Goal: Task Accomplishment & Management: Manage account settings

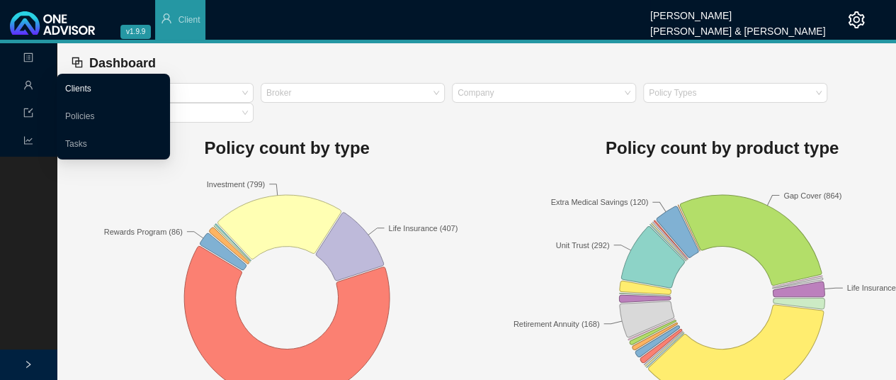
click at [81, 89] on link "Clients" at bounding box center [78, 89] width 26 height 10
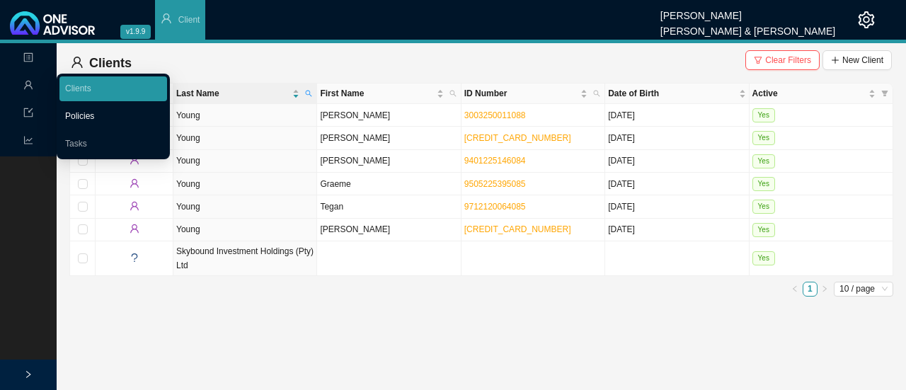
click at [84, 120] on link "Policies" at bounding box center [79, 116] width 29 height 10
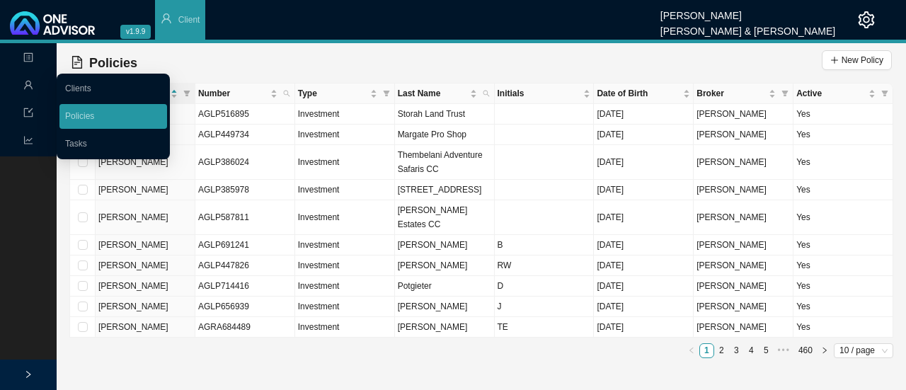
click at [35, 85] on span "Management" at bounding box center [56, 86] width 66 height 10
click at [73, 142] on link "Tasks" at bounding box center [76, 144] width 22 height 10
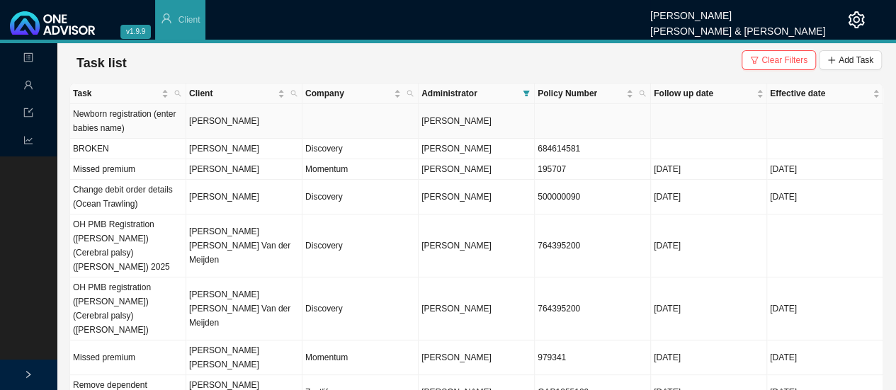
click at [219, 125] on td "[PERSON_NAME]" at bounding box center [244, 121] width 116 height 35
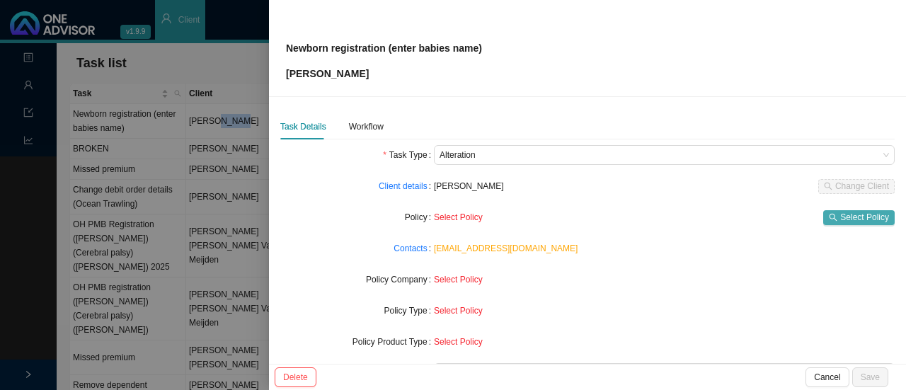
click at [831, 220] on button "Select Policy" at bounding box center [860, 217] width 72 height 15
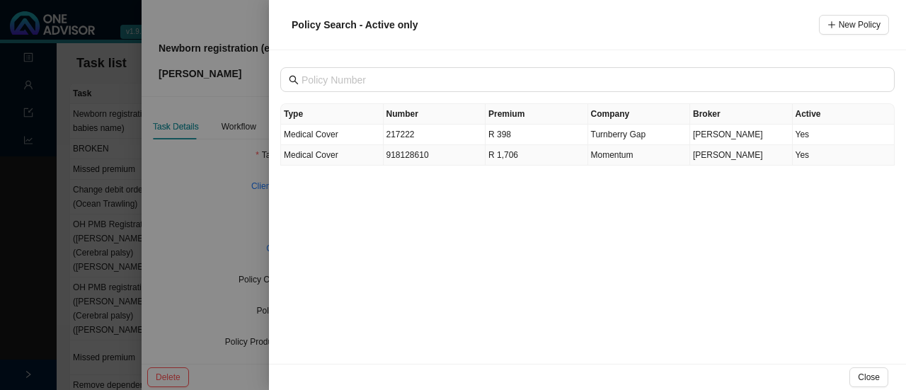
click at [721, 157] on span "[PERSON_NAME]" at bounding box center [728, 155] width 70 height 10
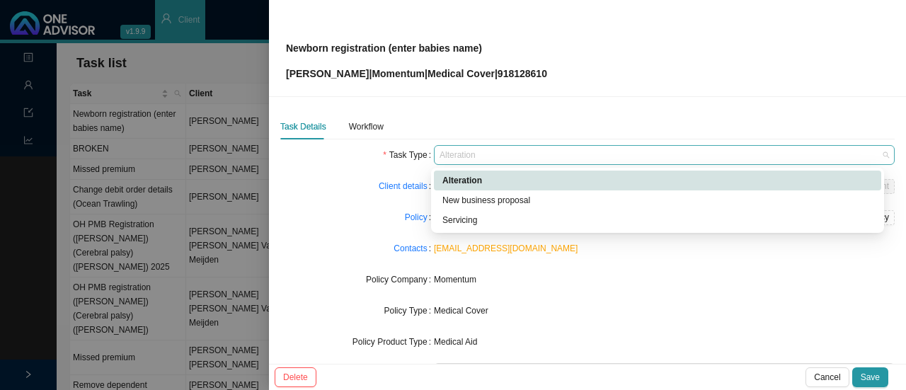
click at [504, 159] on span "Alteration" at bounding box center [665, 155] width 450 height 18
click at [463, 222] on div "Servicing" at bounding box center [658, 220] width 431 height 14
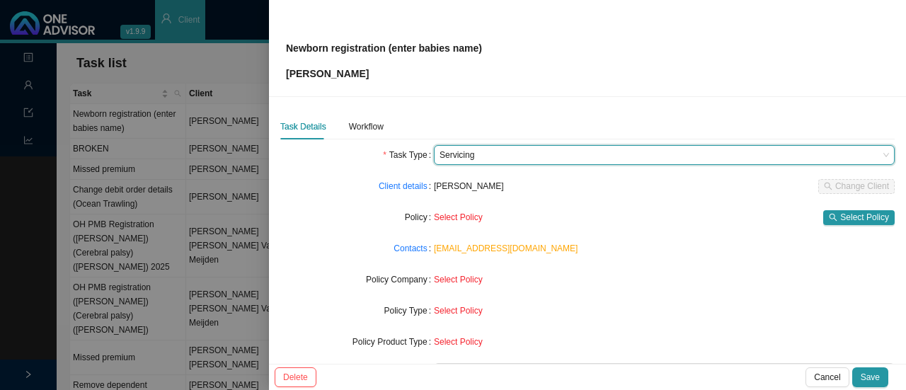
scroll to position [79, 0]
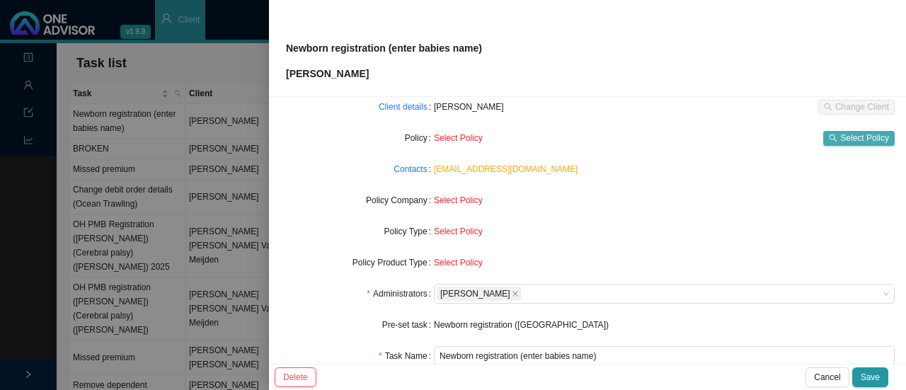
click at [841, 135] on span "Select Policy" at bounding box center [865, 138] width 49 height 14
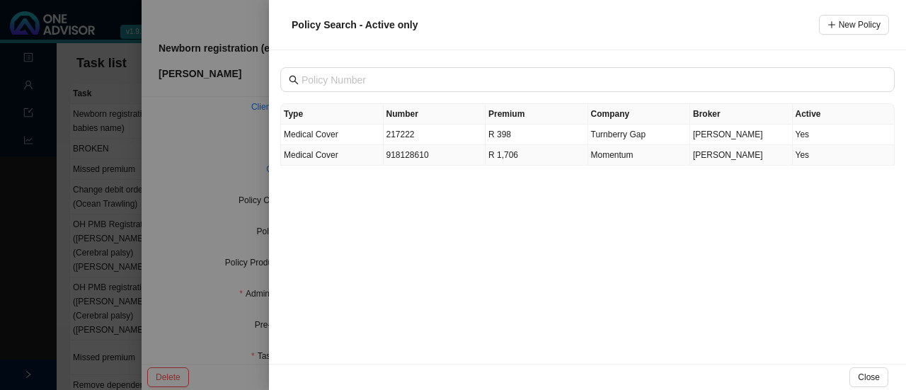
click at [499, 152] on td "R 1,706" at bounding box center [537, 155] width 103 height 21
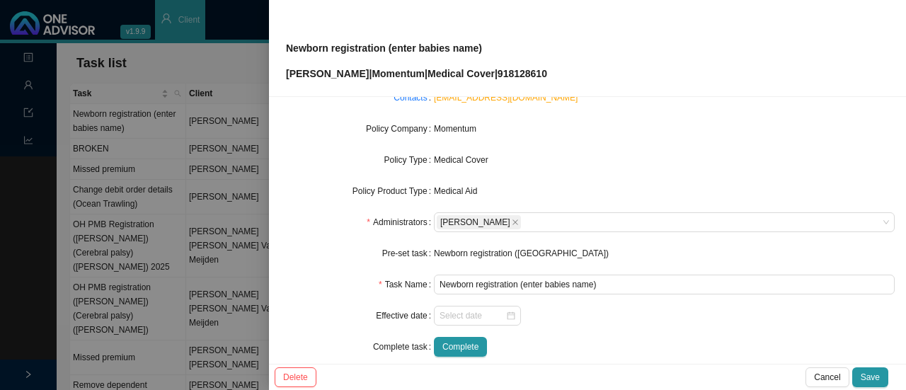
scroll to position [166, 0]
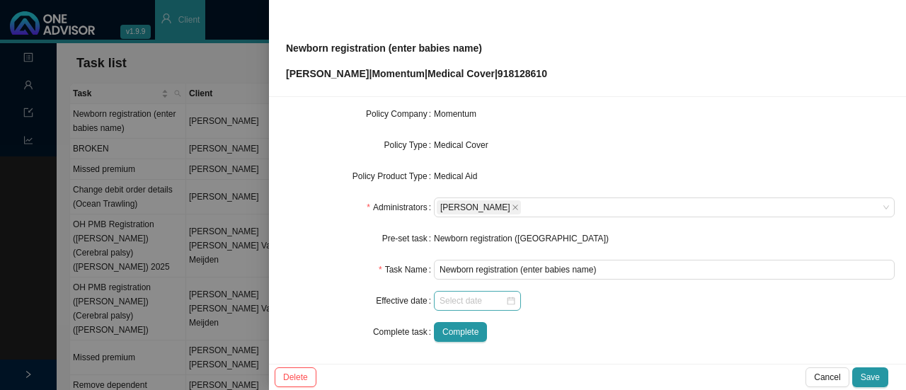
click at [510, 300] on div at bounding box center [478, 301] width 76 height 14
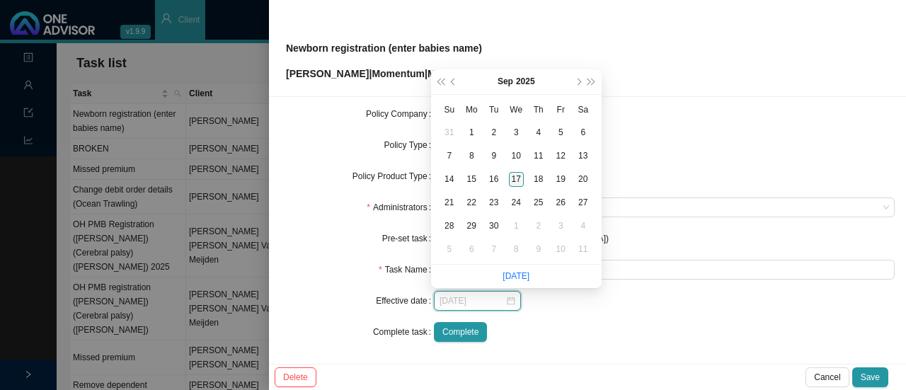
type input "[DATE]"
click at [517, 181] on div "17" at bounding box center [516, 179] width 15 height 15
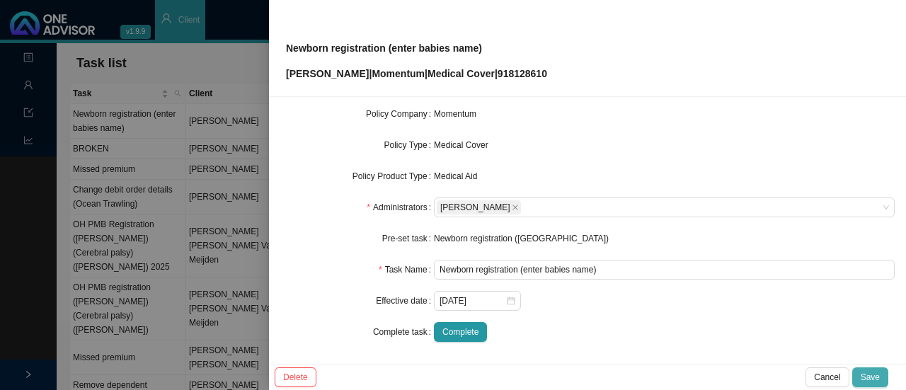
click at [870, 380] on span "Save" at bounding box center [870, 377] width 19 height 14
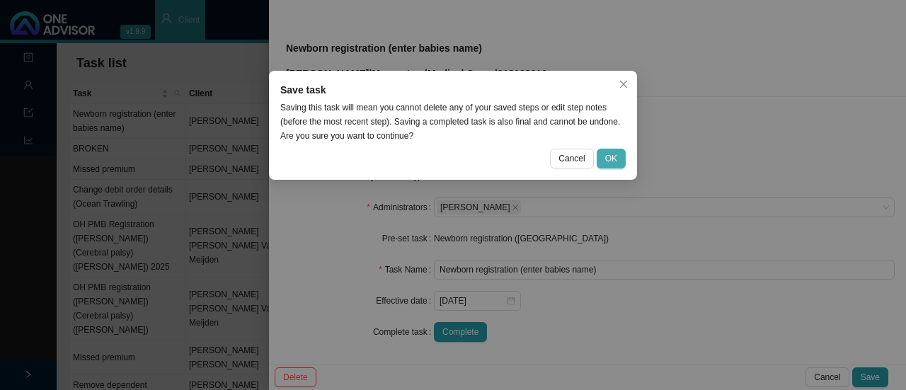
click at [613, 154] on span "OK" at bounding box center [611, 159] width 12 height 14
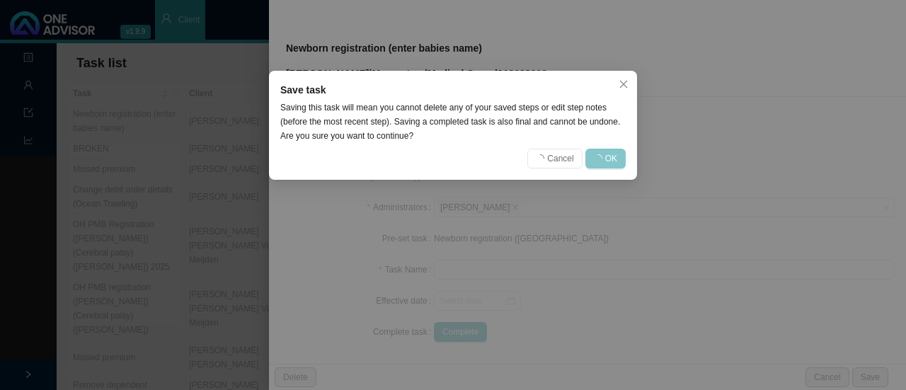
scroll to position [150, 0]
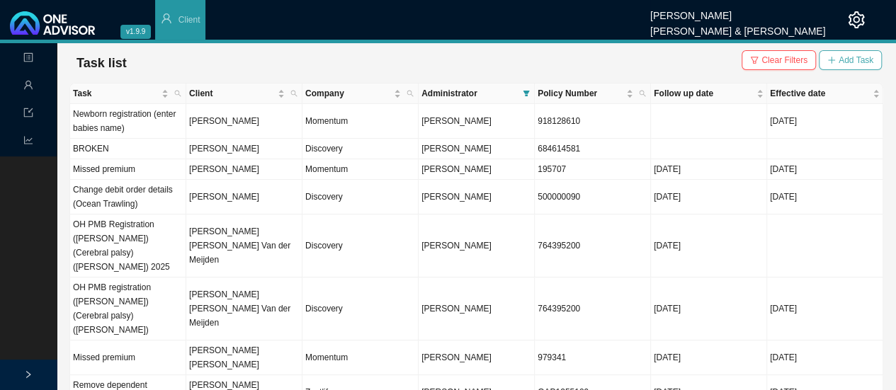
click at [848, 58] on span "Add Task" at bounding box center [855, 60] width 35 height 14
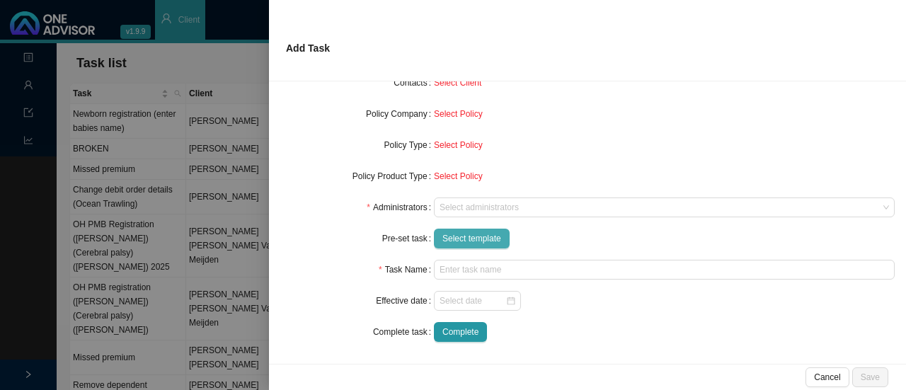
click at [463, 237] on span "Select template" at bounding box center [472, 239] width 59 height 14
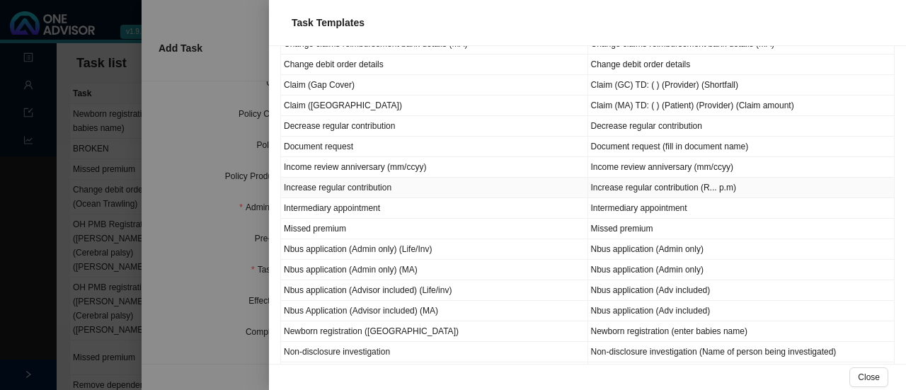
scroll to position [190, 0]
click at [418, 325] on td "Newborn registration ([GEOGRAPHIC_DATA])" at bounding box center [434, 330] width 307 height 21
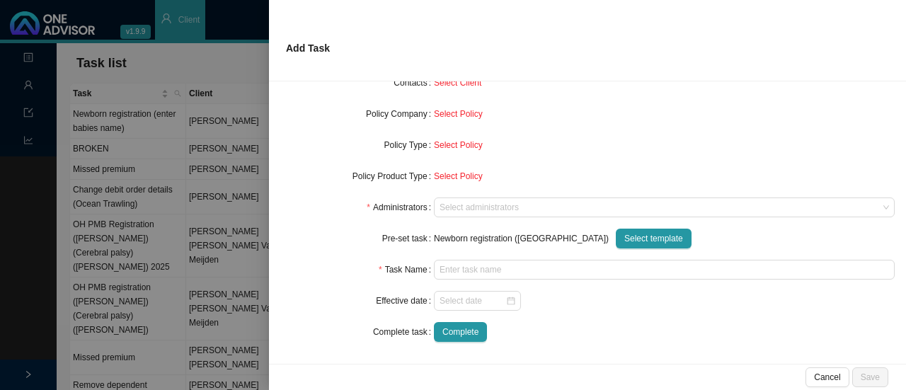
type input "Newborn registration (enter babies name)"
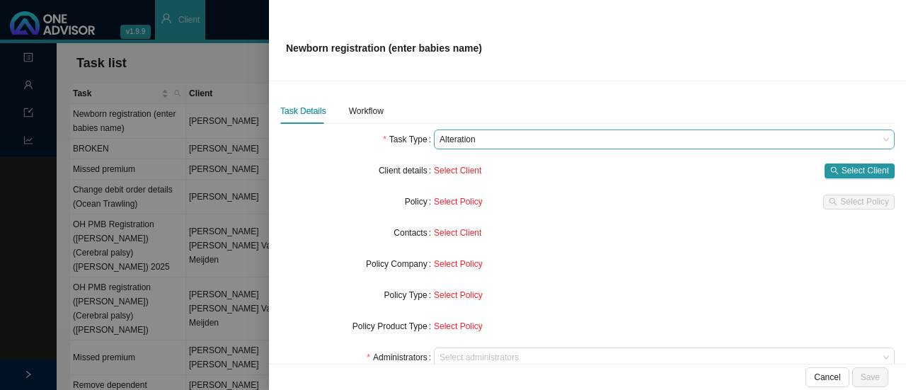
click at [654, 139] on span "Alteration" at bounding box center [665, 139] width 450 height 18
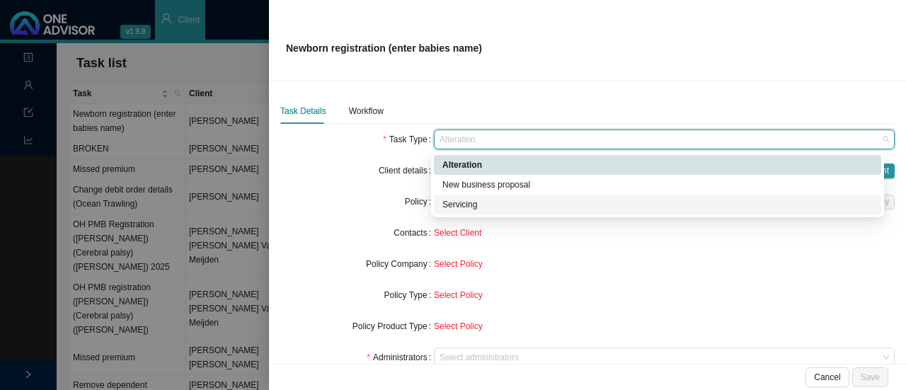
click at [501, 203] on div "Servicing" at bounding box center [658, 205] width 431 height 14
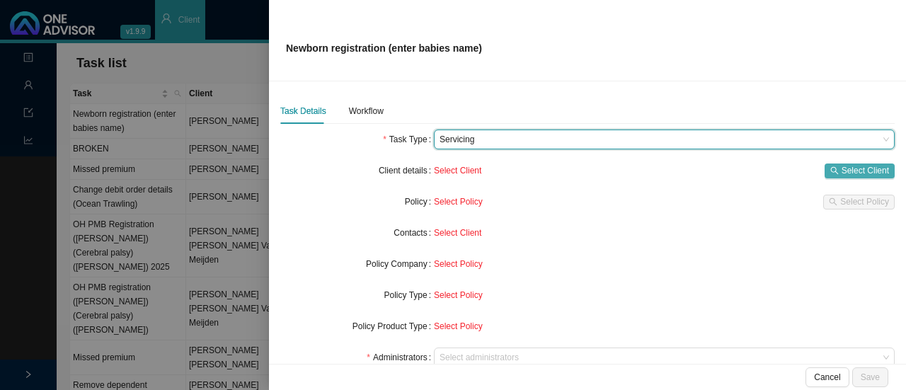
click at [842, 175] on span "Select Client" at bounding box center [865, 171] width 47 height 14
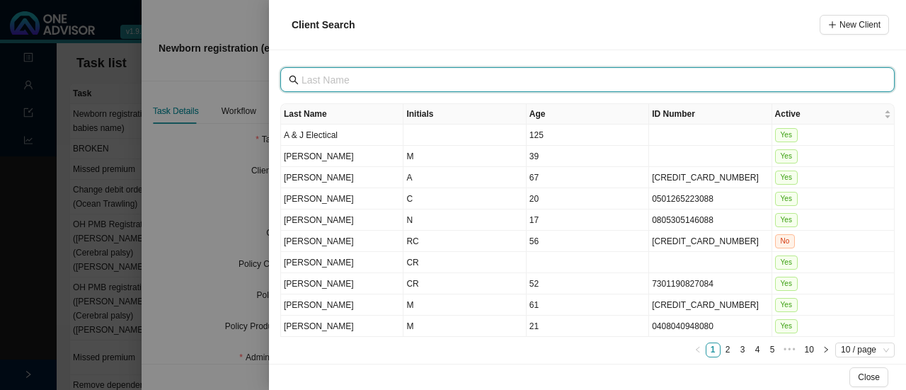
click at [344, 75] on input "text" at bounding box center [589, 80] width 575 height 16
type input "o"
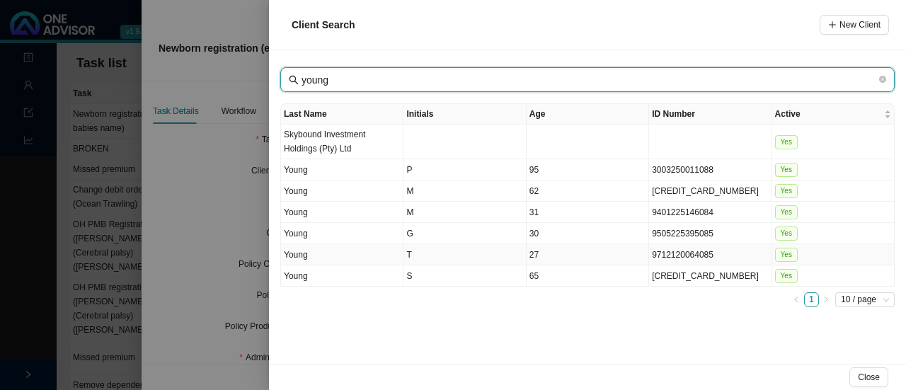
type input "young"
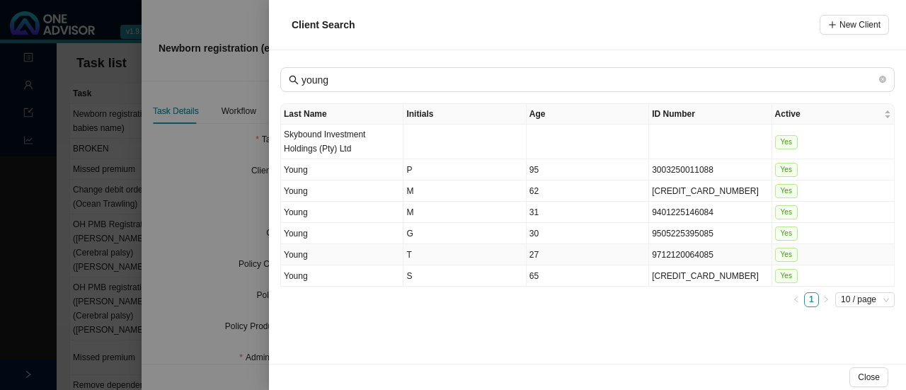
click at [335, 252] on td "Young" at bounding box center [342, 254] width 123 height 21
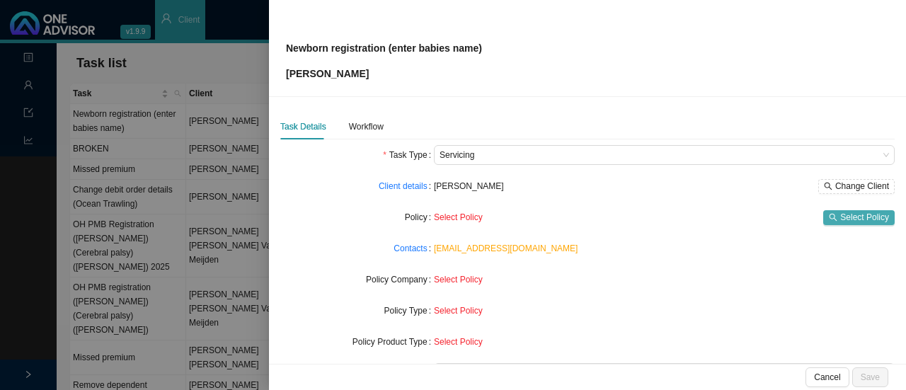
click at [848, 216] on span "Select Policy" at bounding box center [865, 217] width 49 height 14
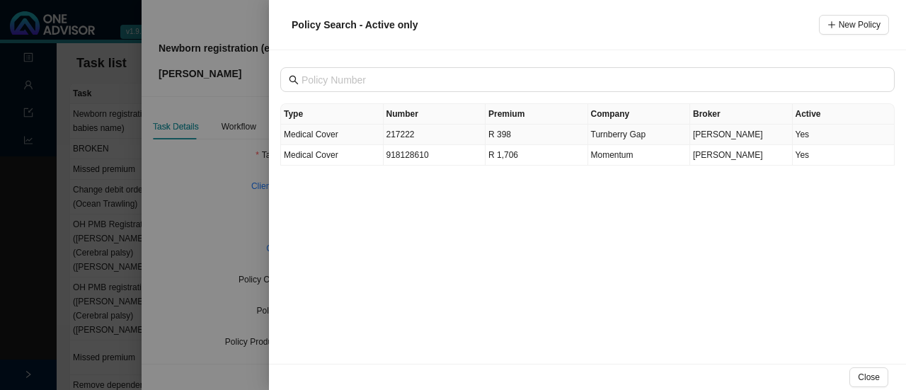
click at [493, 130] on td "R 398" at bounding box center [537, 135] width 103 height 21
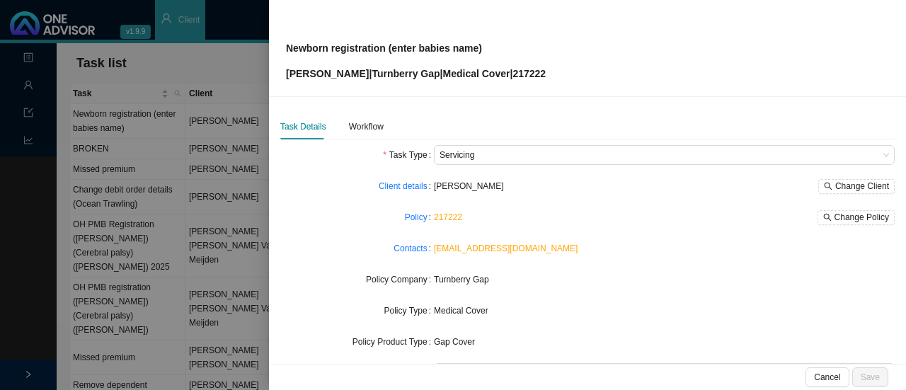
scroll to position [55, 0]
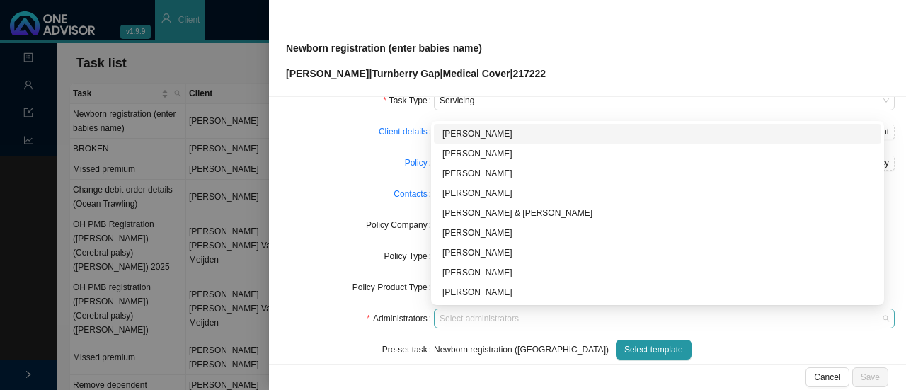
click at [475, 314] on div at bounding box center [658, 319] width 442 height 11
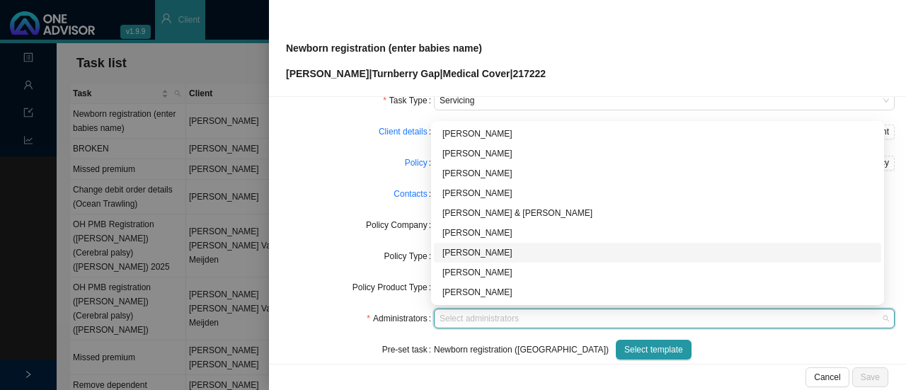
click at [473, 249] on div "[PERSON_NAME]" at bounding box center [658, 253] width 431 height 14
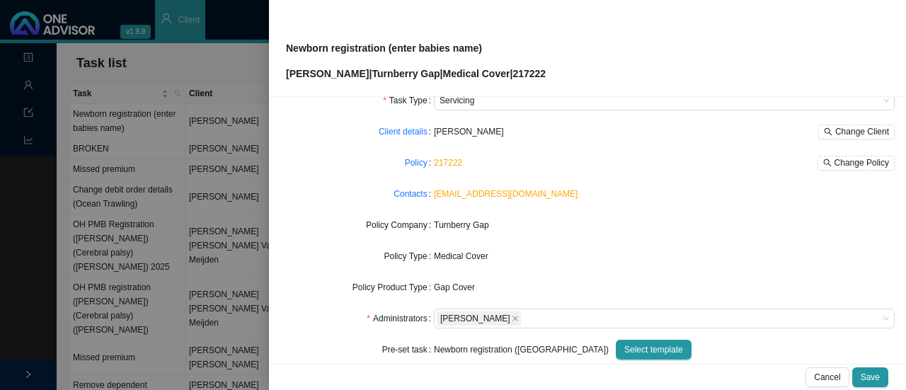
click at [368, 264] on div "Policy Type" at bounding box center [357, 256] width 154 height 20
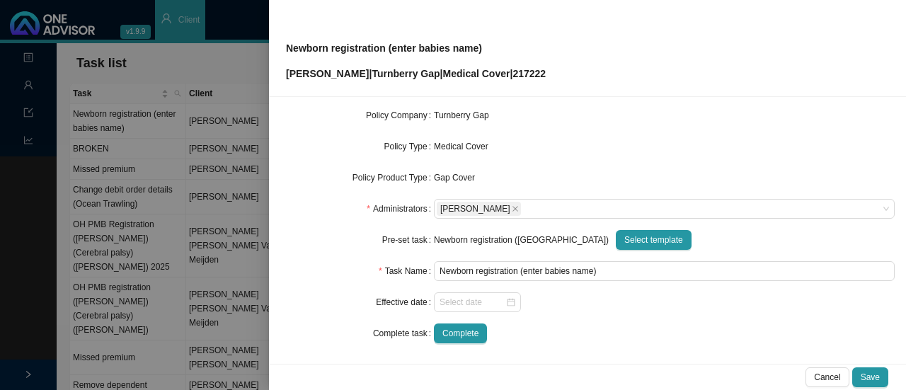
scroll to position [166, 0]
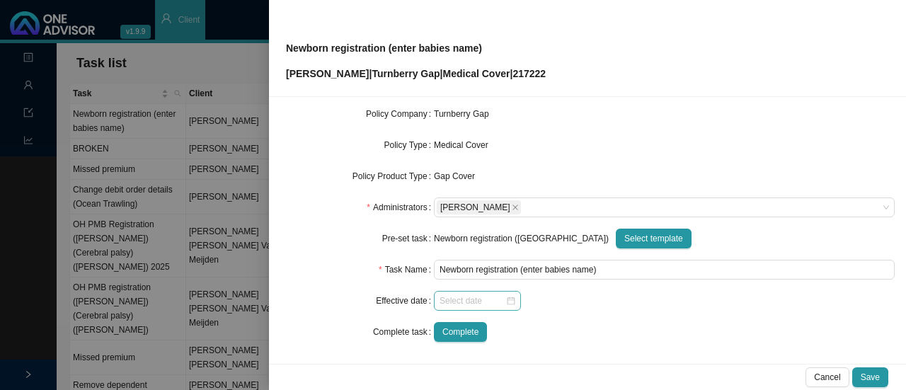
click at [506, 305] on div at bounding box center [478, 301] width 76 height 14
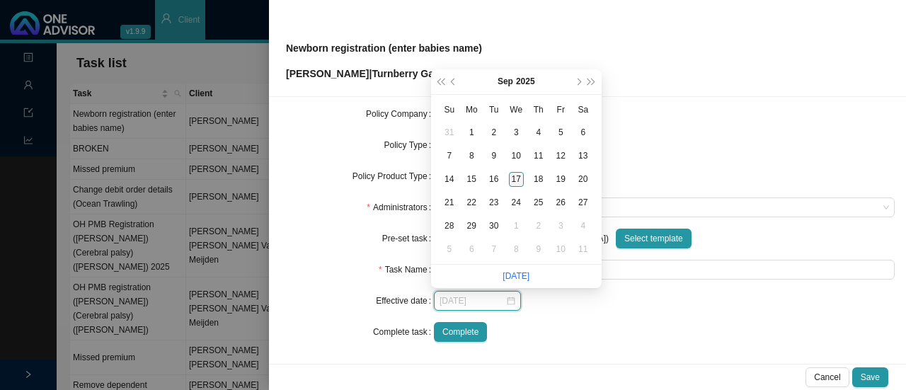
type input "[DATE]"
click at [516, 178] on div "17" at bounding box center [516, 179] width 15 height 15
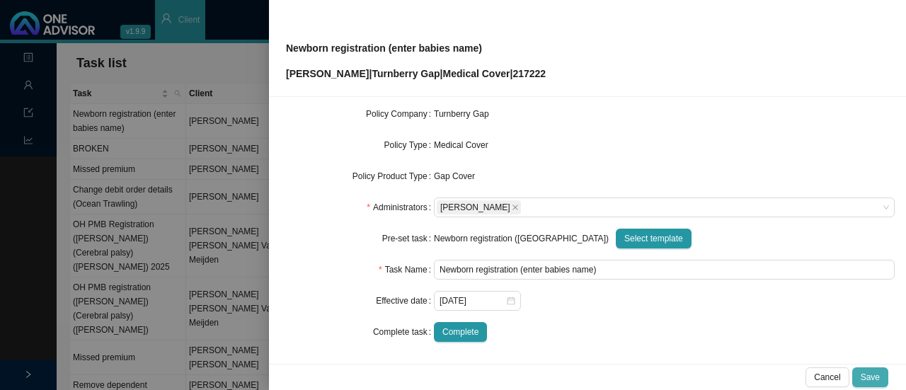
click at [872, 377] on span "Save" at bounding box center [870, 377] width 19 height 14
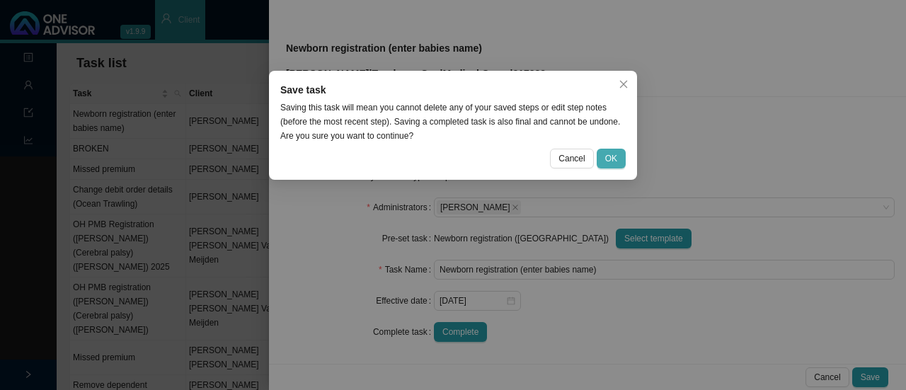
click at [606, 153] on span "OK" at bounding box center [611, 159] width 12 height 14
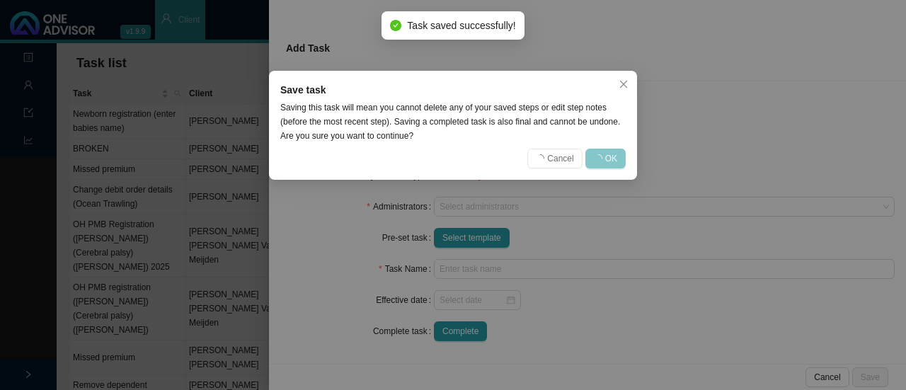
scroll to position [150, 0]
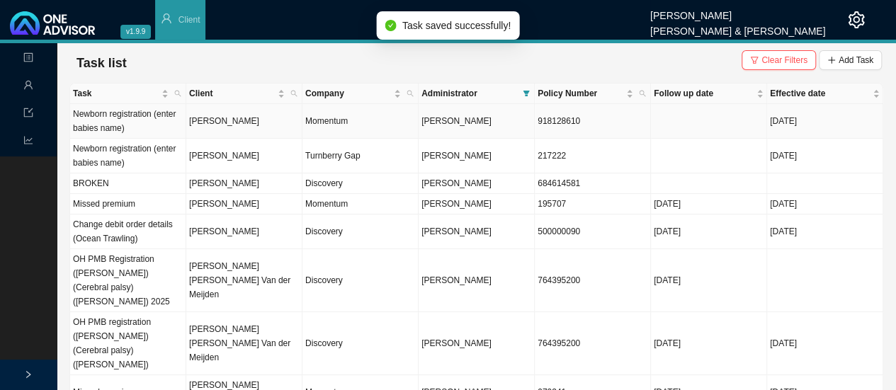
click at [404, 118] on td "Momentum" at bounding box center [360, 121] width 116 height 35
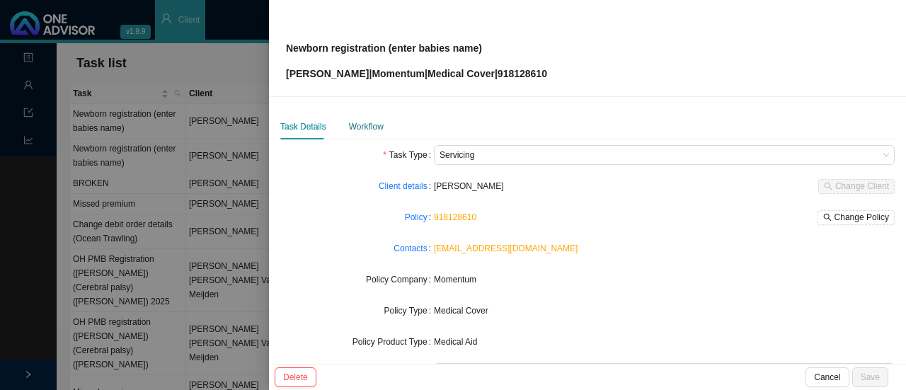
click at [365, 124] on div "Workflow" at bounding box center [366, 127] width 35 height 14
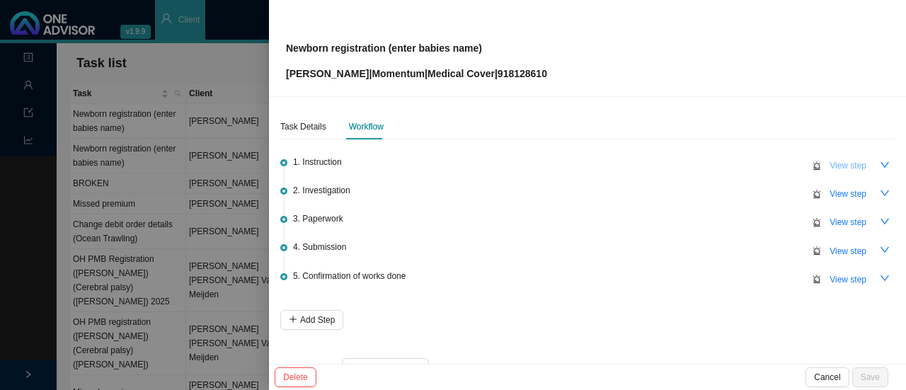
click at [843, 159] on span "View step" at bounding box center [848, 166] width 37 height 14
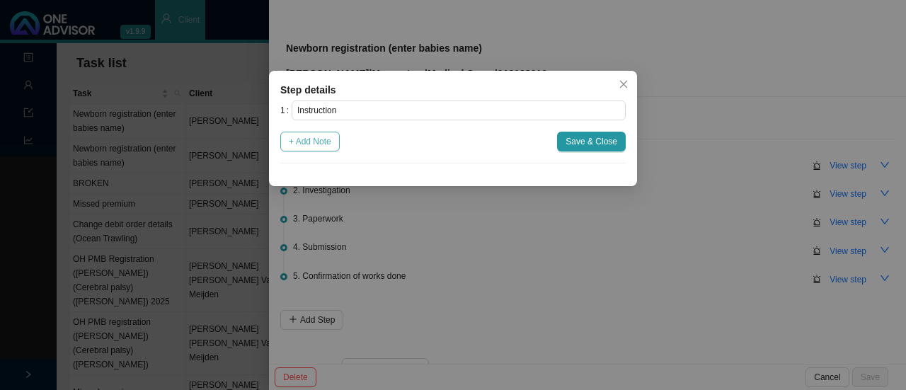
click at [320, 140] on span "+ Add Note" at bounding box center [310, 142] width 42 height 14
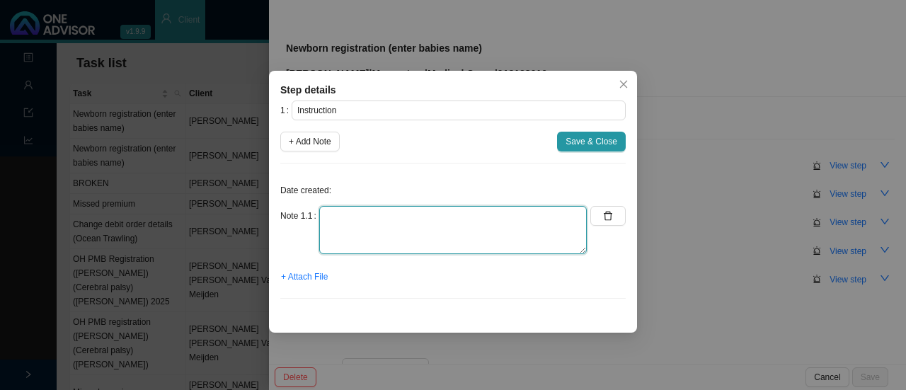
click at [353, 233] on textarea at bounding box center [453, 230] width 268 height 48
type textarea "Client needs to add newborn"
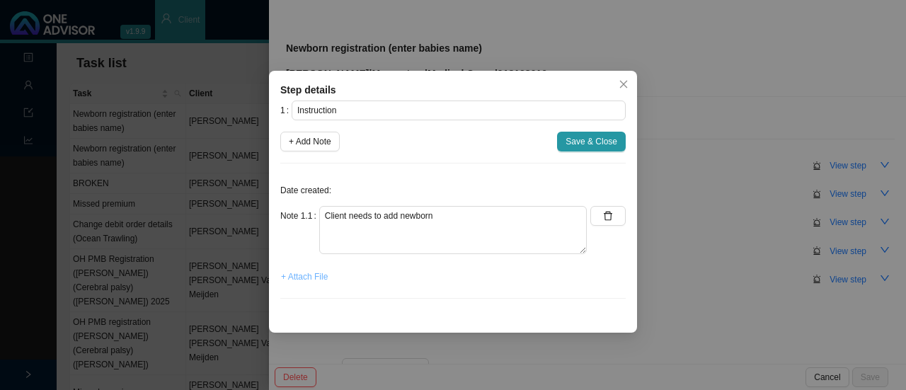
click at [307, 277] on span "+ Attach File" at bounding box center [304, 277] width 47 height 14
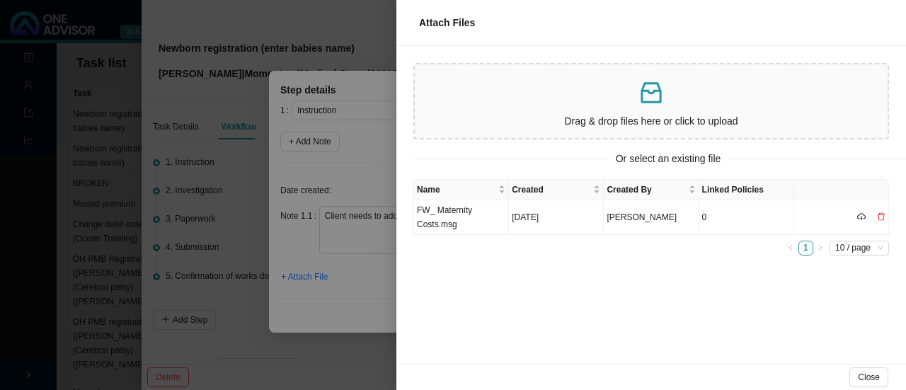
click at [343, 275] on div at bounding box center [453, 195] width 906 height 390
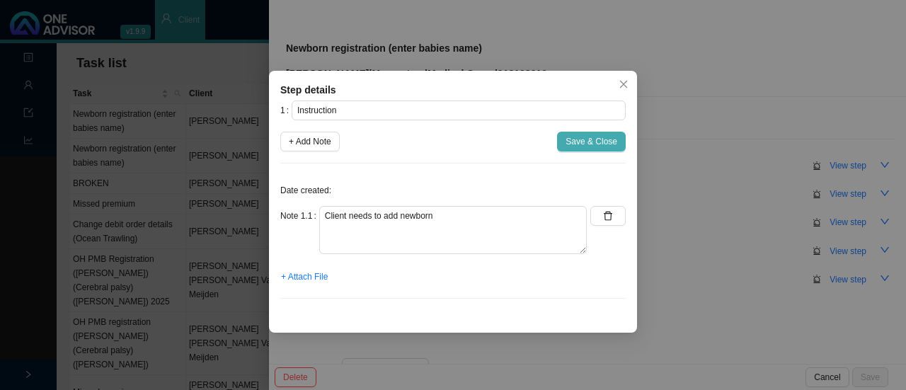
click at [599, 146] on span "Save & Close" at bounding box center [592, 142] width 52 height 14
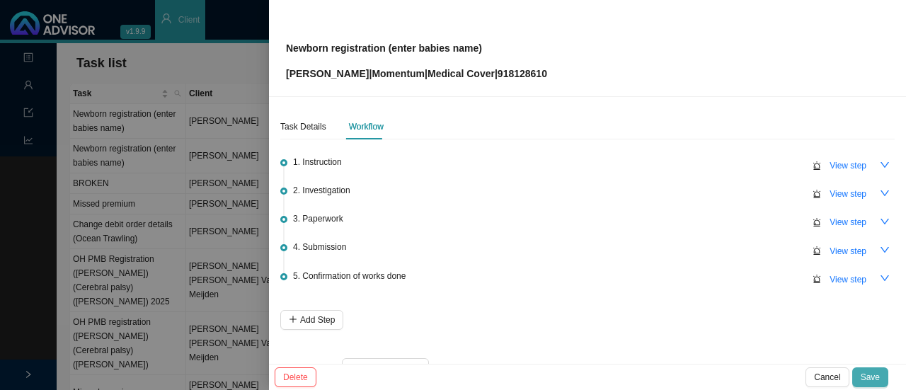
click at [883, 379] on button "Save" at bounding box center [871, 378] width 36 height 20
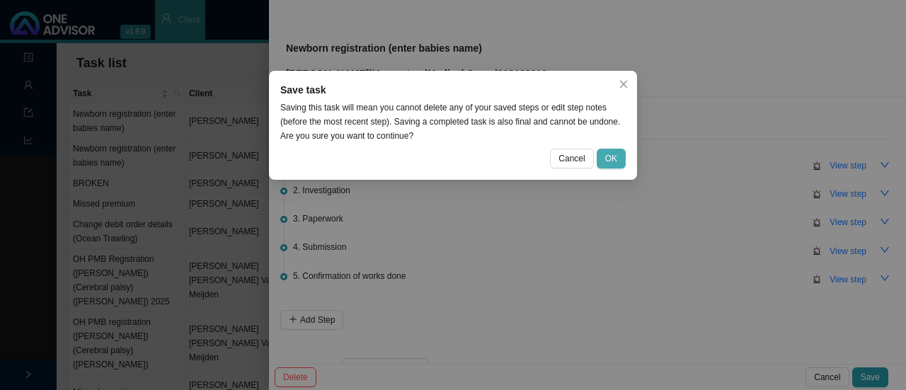
click at [615, 156] on span "OK" at bounding box center [611, 159] width 12 height 14
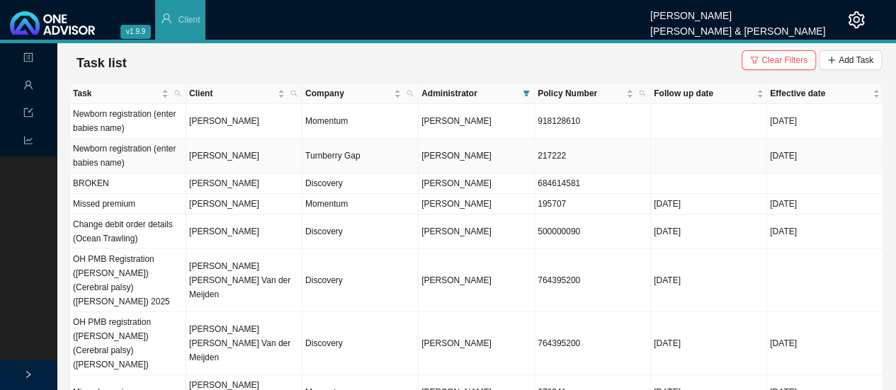
click at [364, 149] on td "Turnberry Gap" at bounding box center [360, 156] width 116 height 35
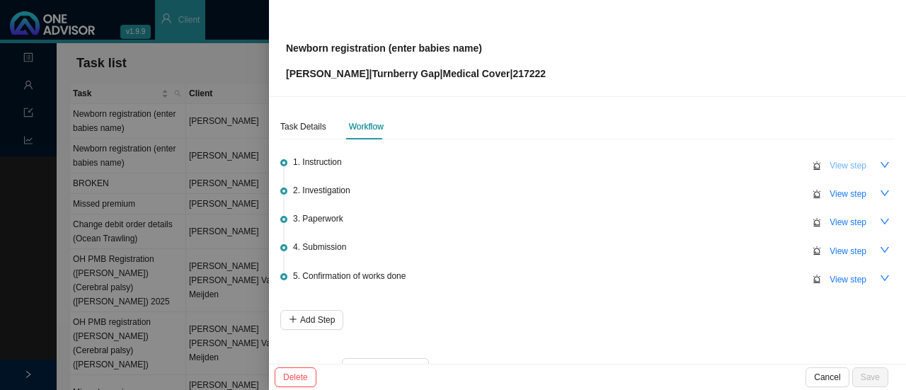
click at [831, 171] on span "View step" at bounding box center [848, 166] width 37 height 14
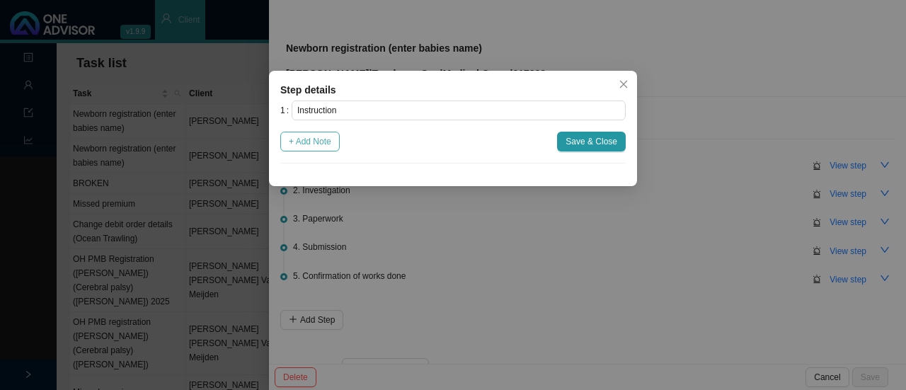
click at [331, 137] on span "+ Add Note" at bounding box center [310, 142] width 42 height 14
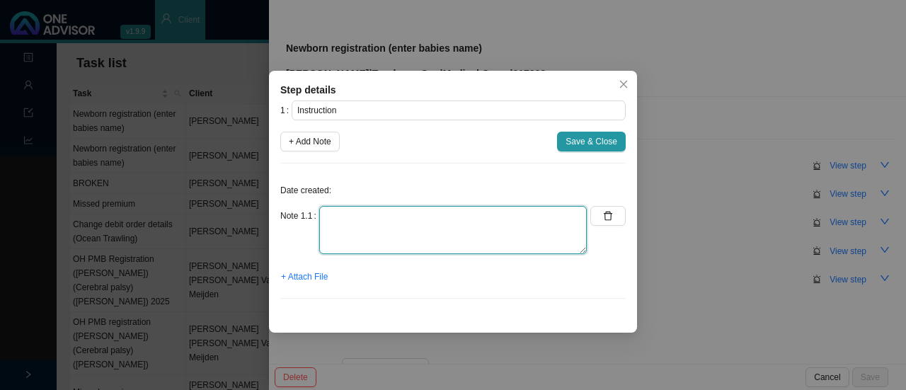
click at [399, 221] on textarea at bounding box center [453, 230] width 268 height 48
type textarea "c"
type textarea "C"
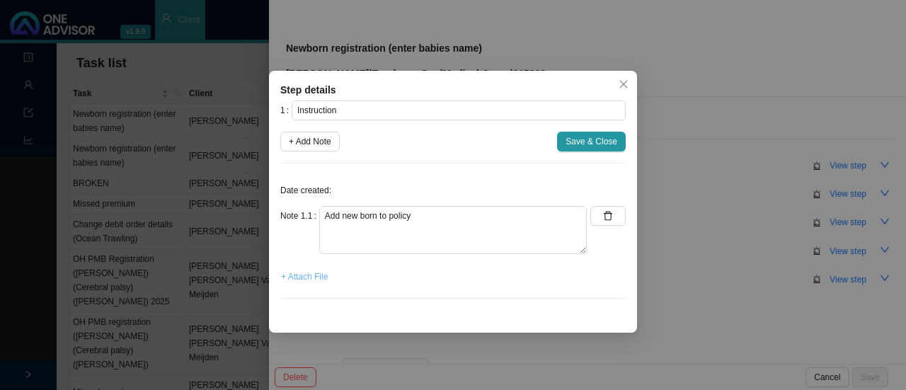
click at [299, 278] on span "+ Attach File" at bounding box center [304, 277] width 47 height 14
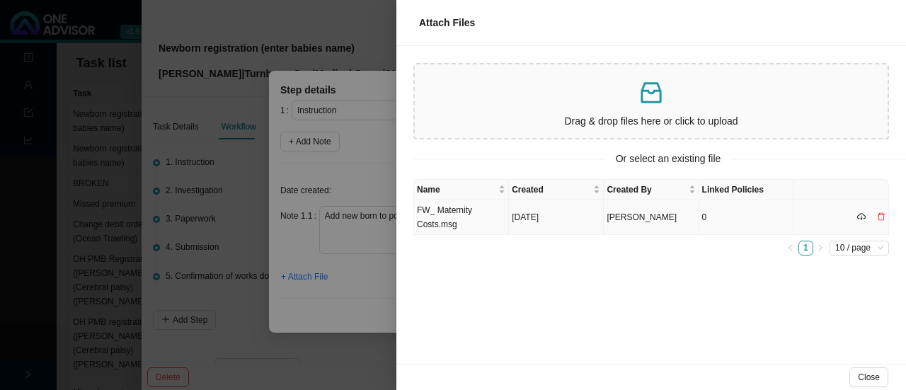
click at [568, 221] on td "[DATE]" at bounding box center [556, 217] width 95 height 35
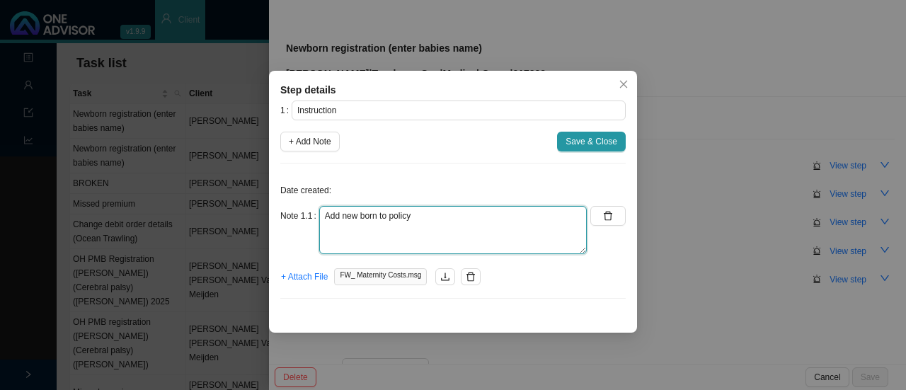
click at [378, 216] on textarea "Add new born to policy" at bounding box center [453, 230] width 268 height 48
type textarea "Add new born baby to policy"
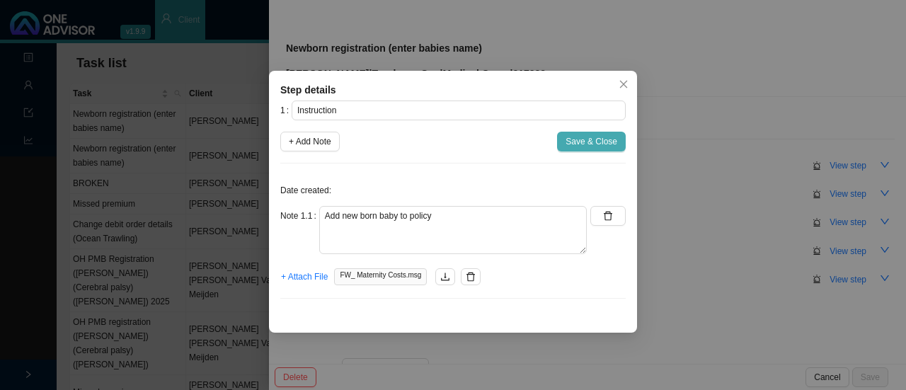
click at [584, 143] on span "Save & Close" at bounding box center [592, 142] width 52 height 14
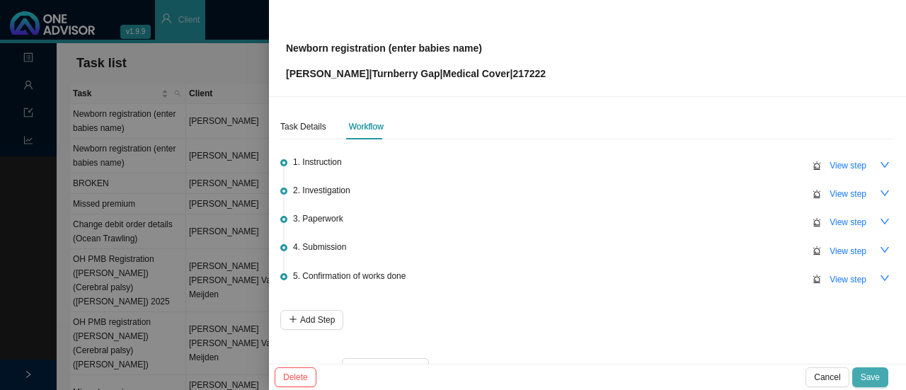
click at [868, 375] on span "Save" at bounding box center [870, 377] width 19 height 14
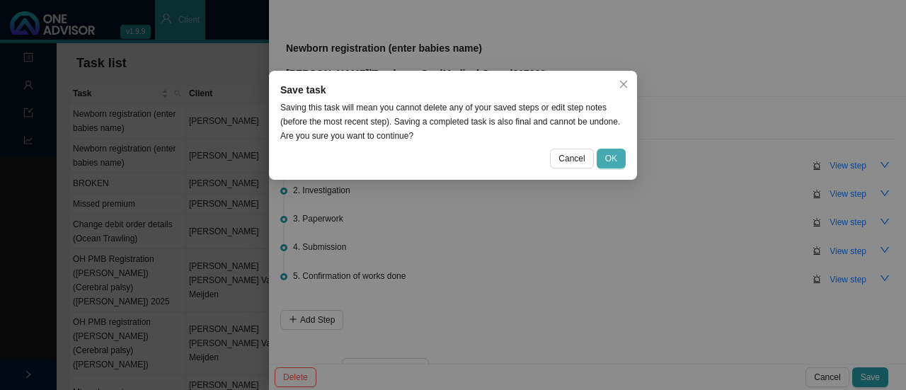
click at [610, 157] on span "OK" at bounding box center [611, 159] width 12 height 14
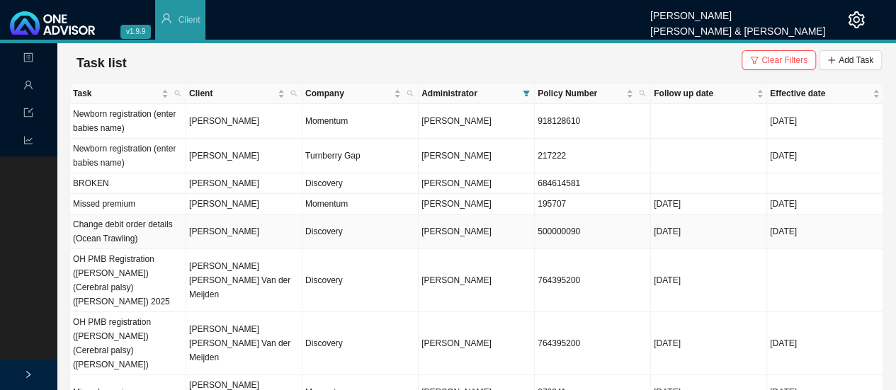
click at [414, 231] on td "Discovery" at bounding box center [360, 232] width 116 height 35
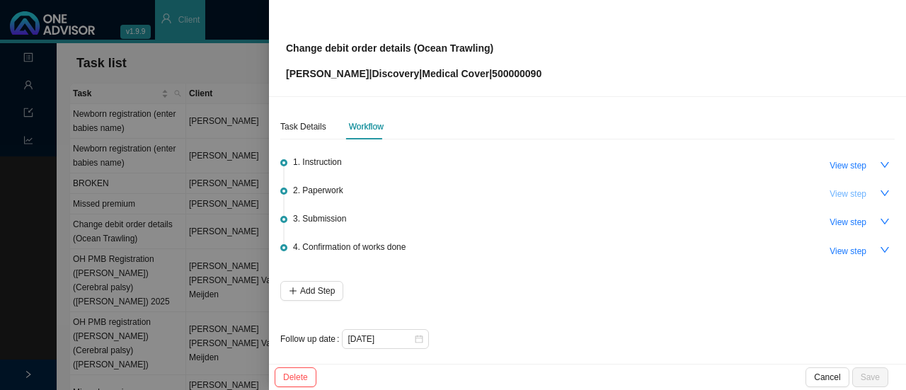
click at [851, 192] on span "View step" at bounding box center [848, 194] width 37 height 14
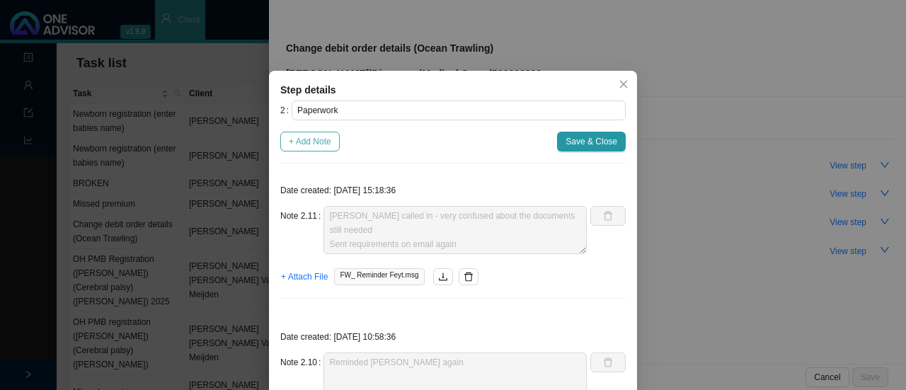
click at [295, 143] on span "+ Add Note" at bounding box center [310, 142] width 42 height 14
type textarea "[PERSON_NAME] called in - very confused about the documents still needed Sent r…"
type textarea "Reminded [PERSON_NAME] again"
type textarea "Asked C Feyt for ID copy // Reminded [PERSON_NAME] about forms"
type textarea "Forms & auth letter sent to [PERSON_NAME]. Forms are incomplete."
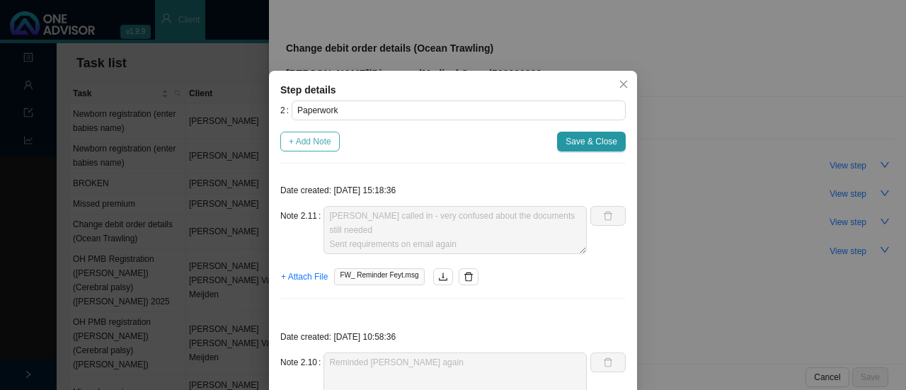
type textarea "Forms returned"
type textarea "Forms not returned yet."
type textarea "Feedback from [PERSON_NAME] - REF: 11442704484 for consent form"
type textarea "Verbal feedback from [PERSON_NAME] - Changes to be effective [DATE]."
type textarea "Emailed [PERSON_NAME] requesting a copy of ID."
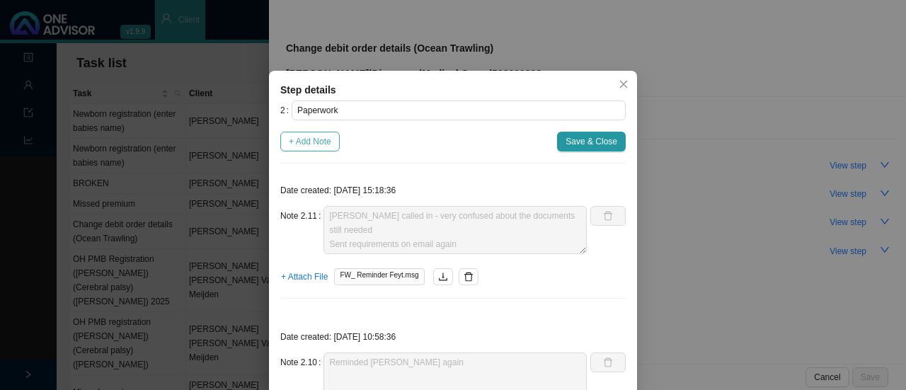
type textarea "Received signed form back. The form is signed digitally which is probably going…"
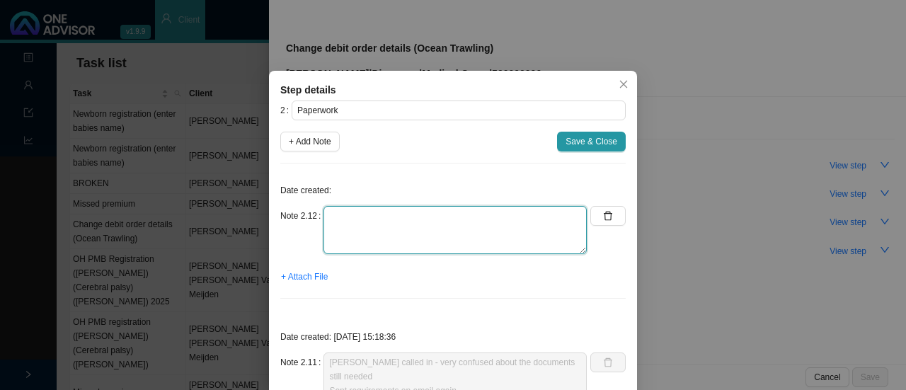
click at [353, 220] on textarea at bounding box center [455, 230] width 263 height 48
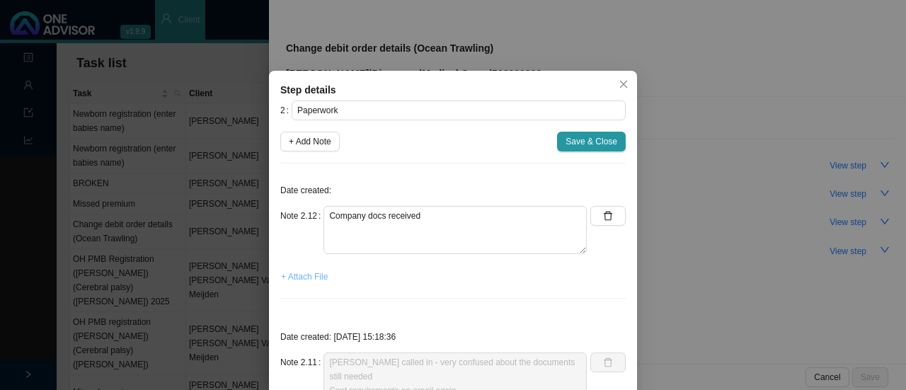
click at [298, 268] on button "+ Attach File" at bounding box center [304, 277] width 48 height 20
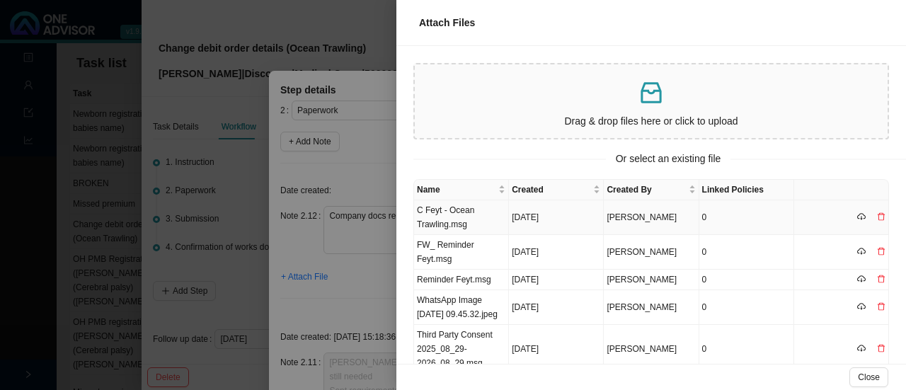
click at [459, 217] on td "C Feyt - Ocean Trawling.msg" at bounding box center [461, 217] width 95 height 35
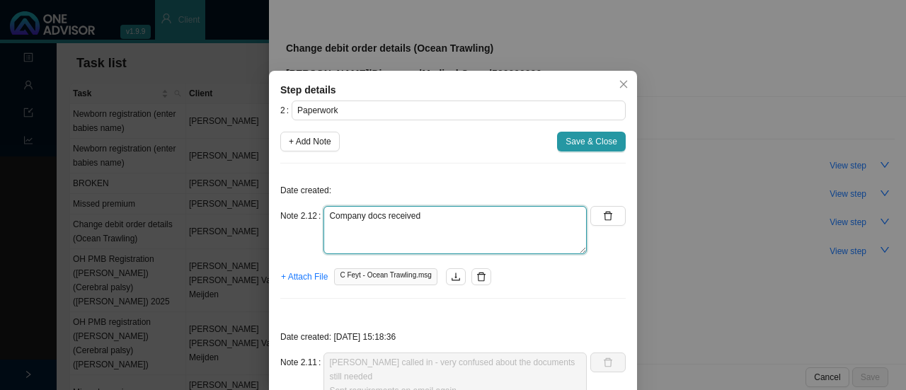
click at [431, 222] on textarea "Company docs received" at bounding box center [455, 230] width 263 height 48
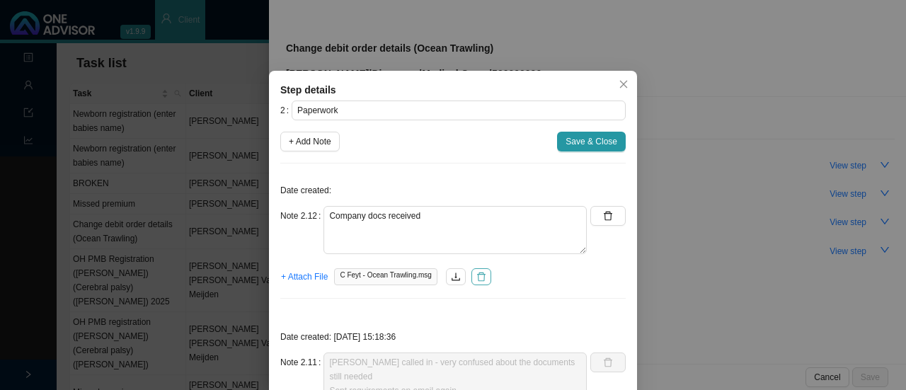
click at [477, 274] on button "button" at bounding box center [482, 276] width 20 height 17
click at [596, 222] on button "button" at bounding box center [608, 216] width 35 height 20
type textarea "[PERSON_NAME] called in - very confused about the documents still needed Sent r…"
type textarea "Reminded [PERSON_NAME] again"
type textarea "Asked C Feyt for ID copy // Reminded [PERSON_NAME] about forms"
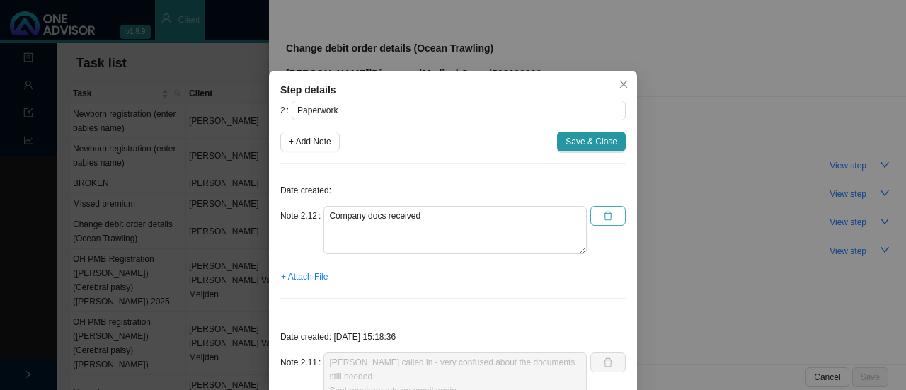
type textarea "Forms & auth letter sent to [PERSON_NAME]. Forms are incomplete."
type textarea "Forms returned"
type textarea "Forms not returned yet."
type textarea "Feedback from [PERSON_NAME] - REF: 11442704484 for consent form"
type textarea "Verbal feedback from [PERSON_NAME] - Changes to be effective [DATE]."
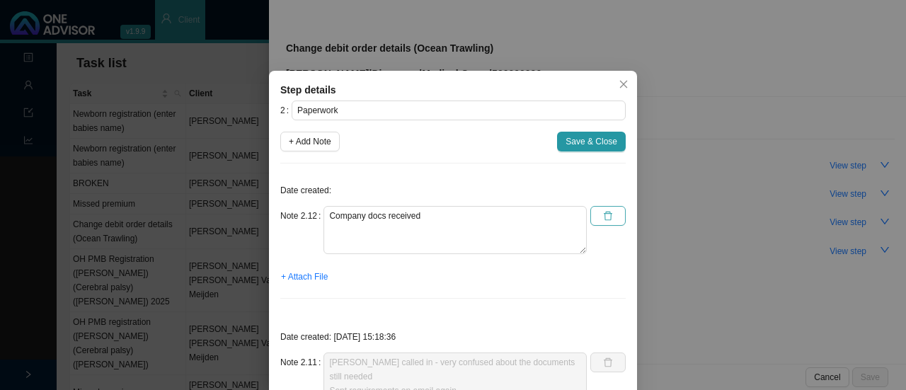
type textarea "Emailed [PERSON_NAME] requesting a copy of ID."
type textarea "Received signed form back. The form is signed digitally which is probably going…"
type textarea "Jo emailed the forms to [PERSON_NAME] to sign"
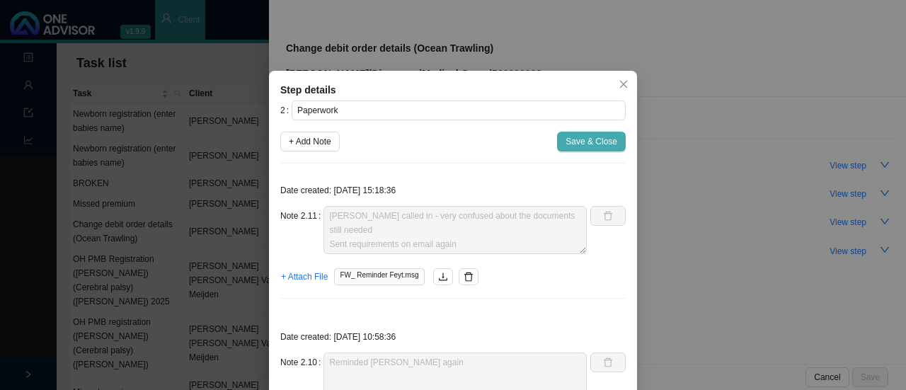
click at [586, 141] on span "Save & Close" at bounding box center [592, 142] width 52 height 14
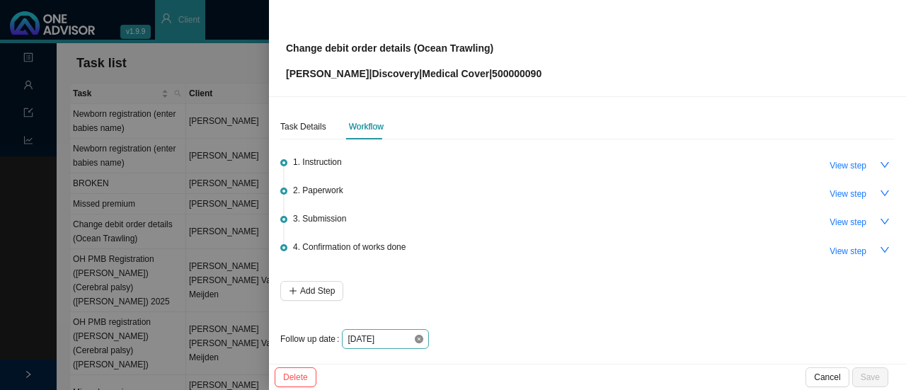
click at [415, 336] on icon "close-circle" at bounding box center [419, 339] width 8 height 8
click at [839, 195] on span "View step" at bounding box center [848, 194] width 37 height 14
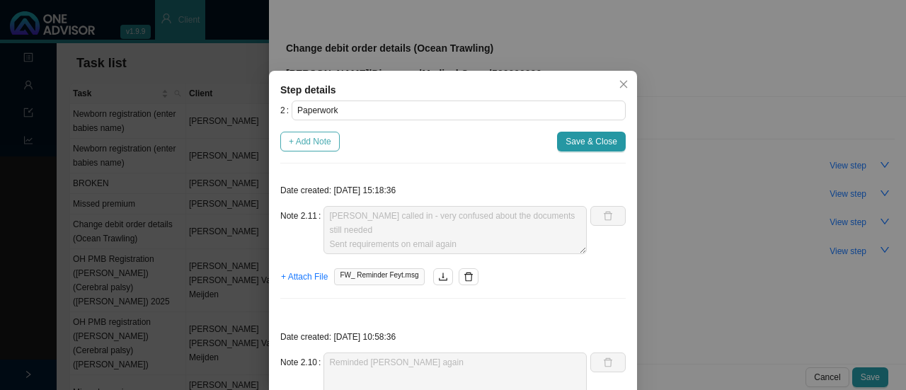
click at [300, 147] on span "+ Add Note" at bounding box center [310, 142] width 42 height 14
type textarea "[PERSON_NAME] called in - very confused about the documents still needed Sent r…"
type textarea "Reminded [PERSON_NAME] again"
type textarea "Asked C Feyt for ID copy // Reminded [PERSON_NAME] about forms"
type textarea "Forms & auth letter sent to [PERSON_NAME]. Forms are incomplete."
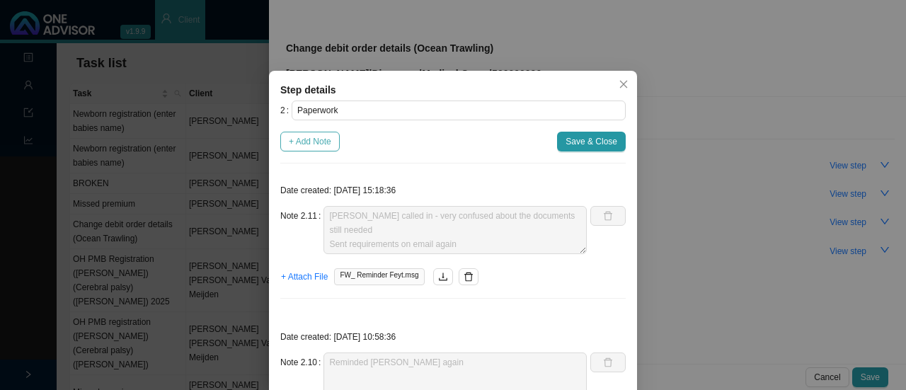
type textarea "Forms returned"
type textarea "Forms not returned yet."
type textarea "Feedback from [PERSON_NAME] - REF: 11442704484 for consent form"
type textarea "Verbal feedback from [PERSON_NAME] - Changes to be effective [DATE]."
type textarea "Emailed [PERSON_NAME] requesting a copy of ID."
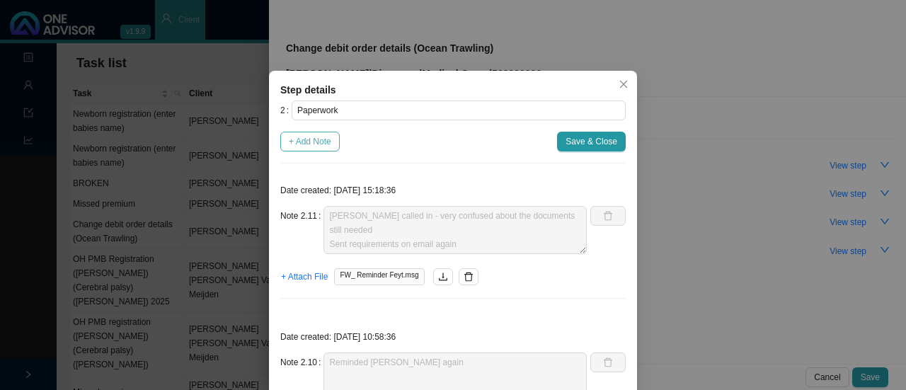
type textarea "Received signed form back. The form is signed digitally which is probably going…"
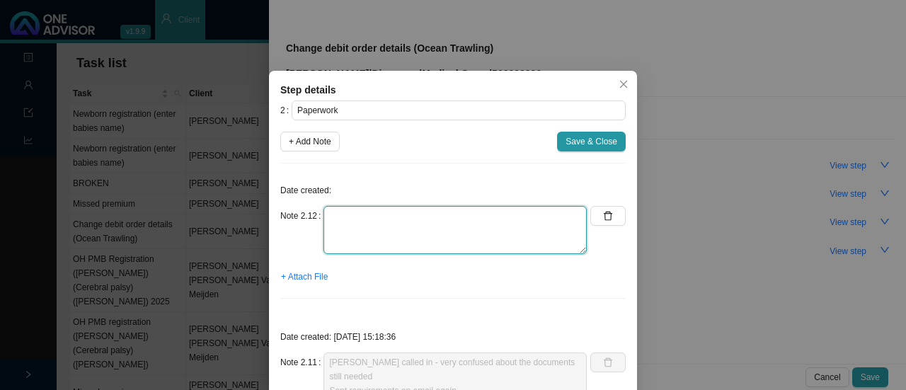
click at [368, 232] on textarea at bounding box center [455, 230] width 263 height 48
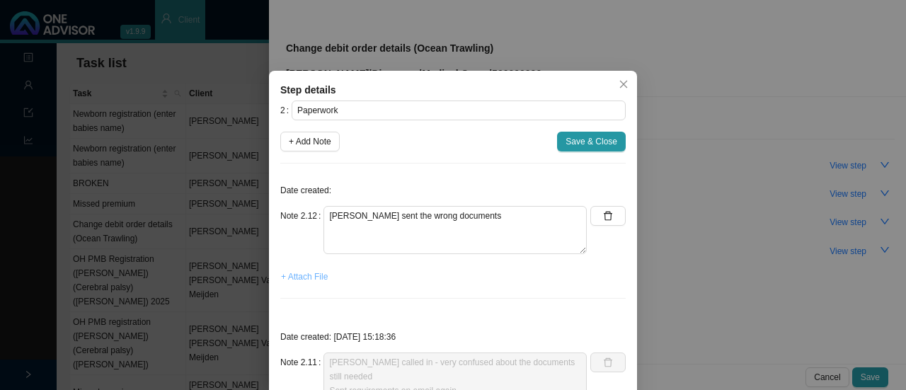
click at [304, 270] on span "+ Attach File" at bounding box center [304, 277] width 47 height 14
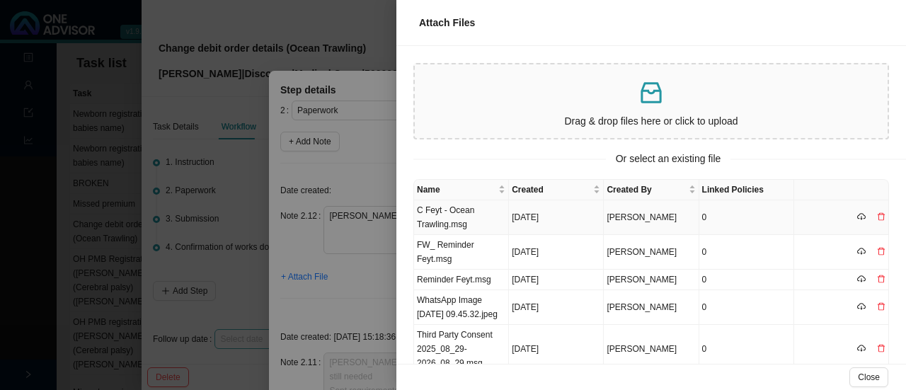
click at [466, 212] on td "C Feyt - Ocean Trawling.msg" at bounding box center [461, 217] width 95 height 35
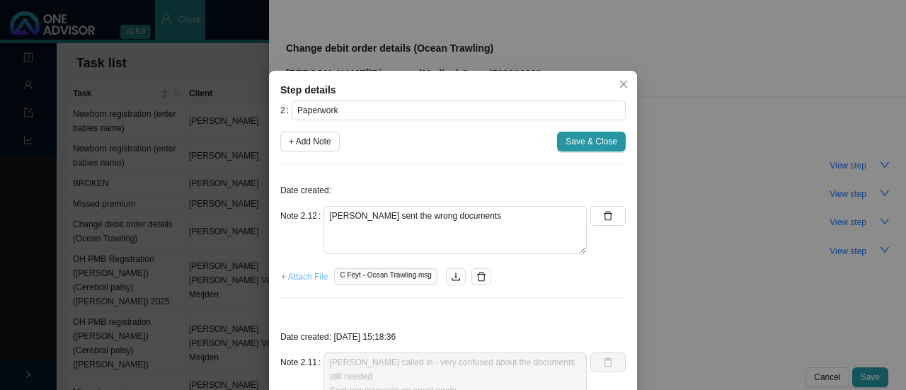
click at [307, 278] on span "+ Attach File" at bounding box center [304, 277] width 47 height 14
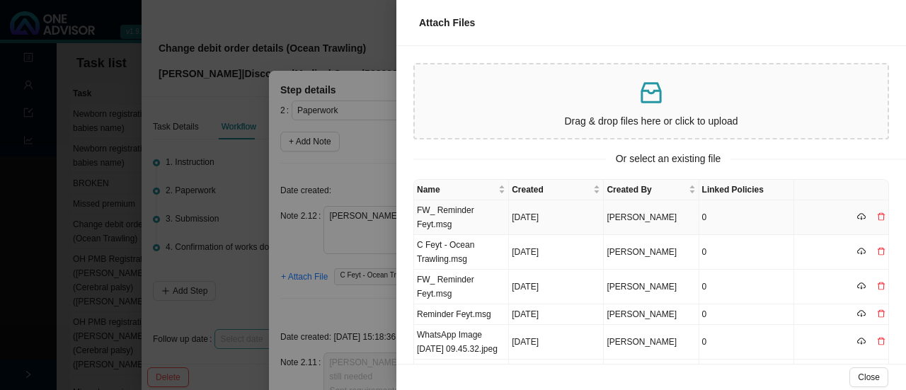
click at [444, 213] on td "FW_ Reminder Feyt.msg" at bounding box center [461, 217] width 95 height 35
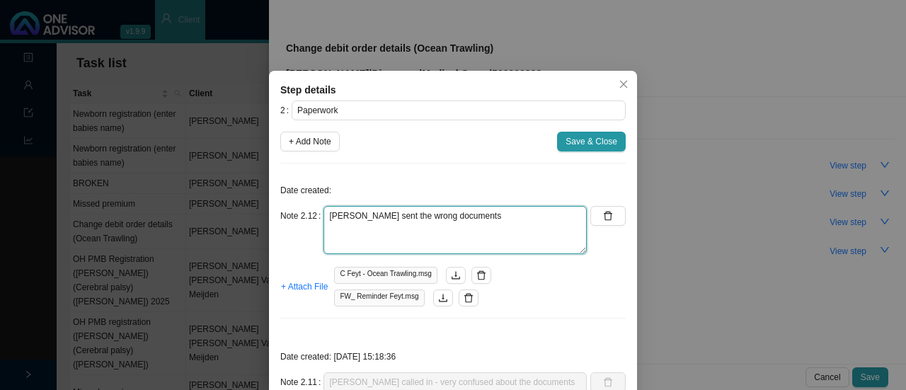
click at [472, 214] on textarea "[PERSON_NAME] sent the wrong documents" at bounding box center [455, 230] width 263 height 48
type textarea "[PERSON_NAME] sent the wrong documents Resent the documents again"
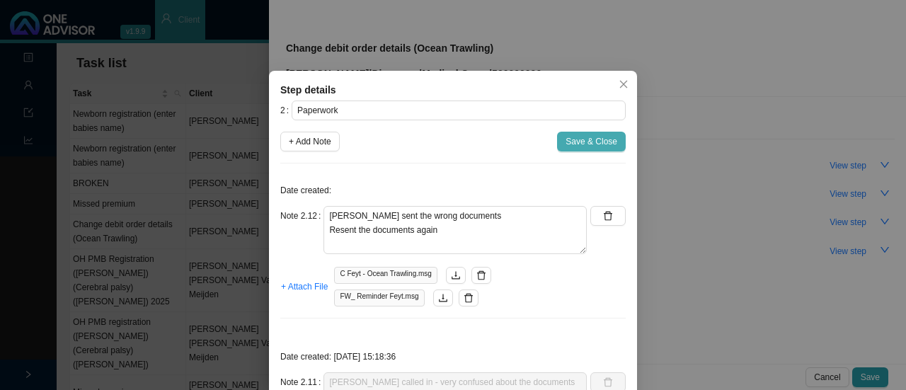
click at [566, 140] on span "Save & Close" at bounding box center [592, 142] width 52 height 14
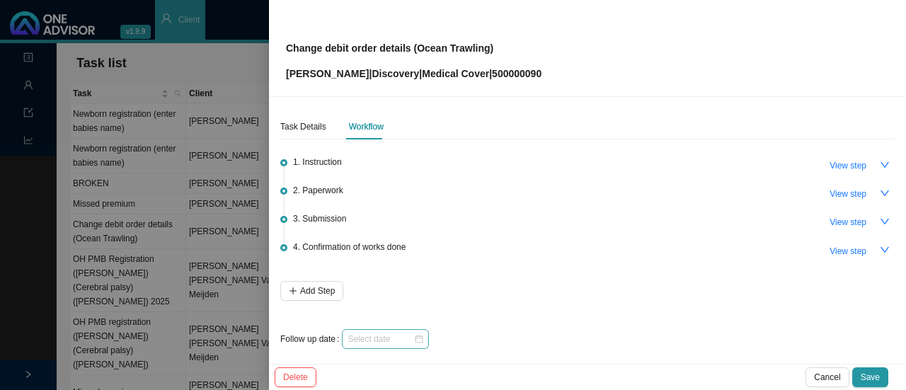
click at [415, 338] on div at bounding box center [386, 339] width 76 height 14
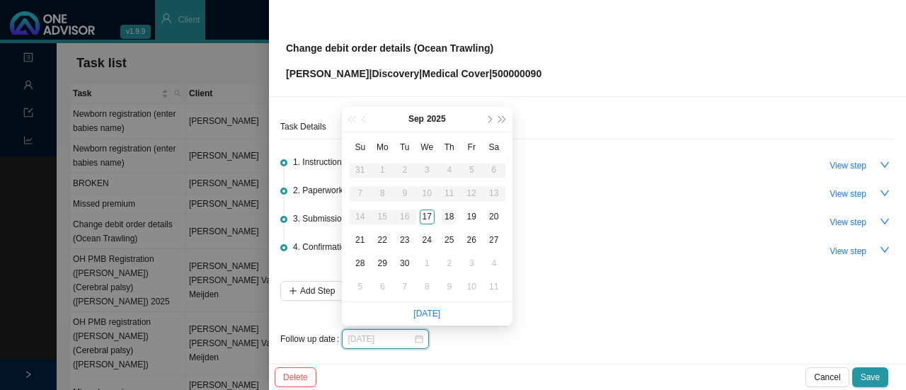
type input "[DATE]"
click at [453, 216] on div "18" at bounding box center [449, 217] width 15 height 15
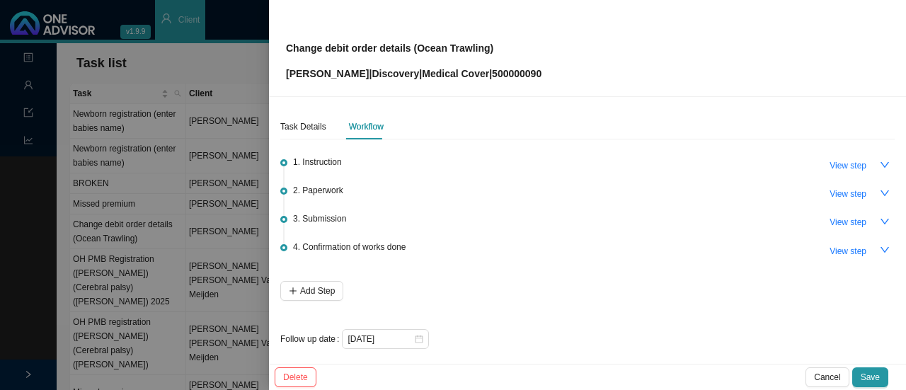
click at [449, 341] on div "[DATE]" at bounding box center [618, 339] width 553 height 20
click at [875, 373] on span "Save" at bounding box center [870, 377] width 19 height 14
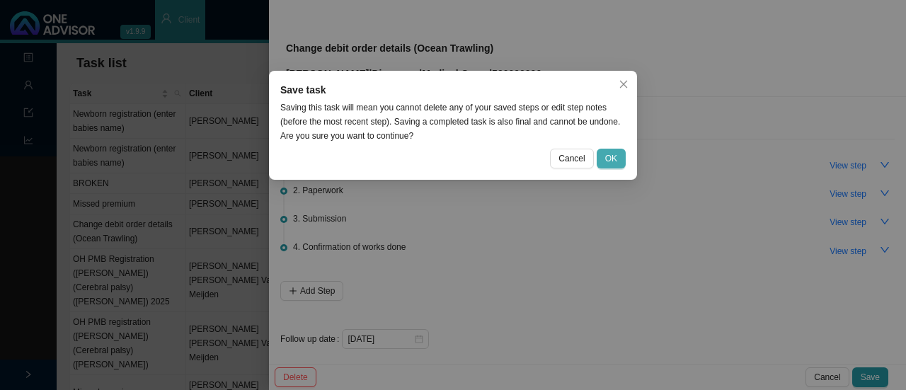
click at [607, 154] on span "OK" at bounding box center [611, 159] width 12 height 14
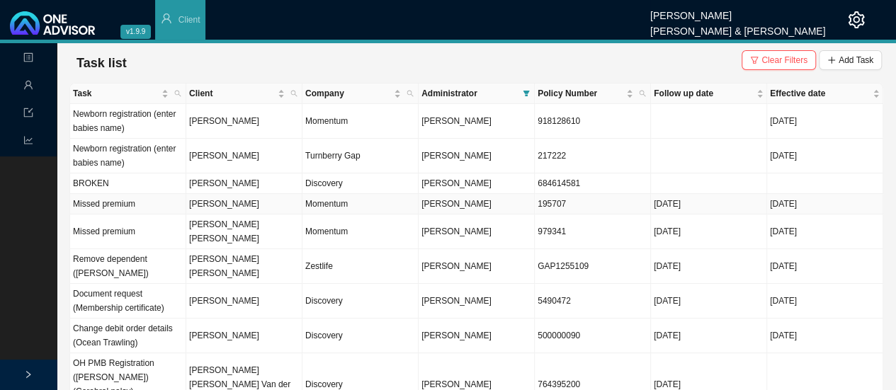
click at [470, 205] on span "[PERSON_NAME]" at bounding box center [456, 204] width 70 height 10
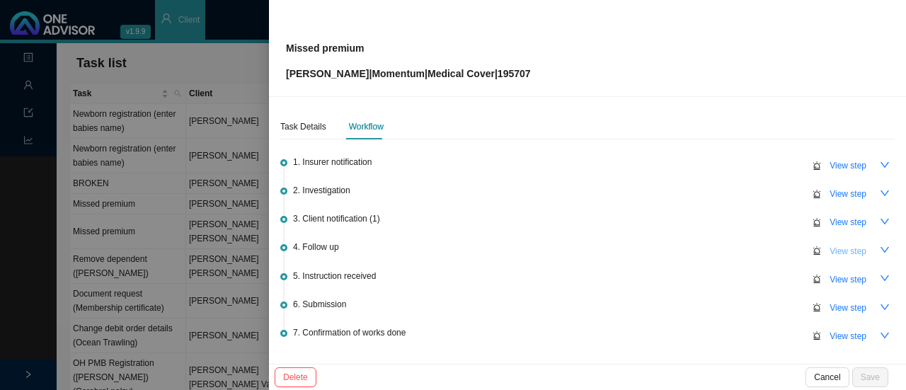
click at [844, 248] on span "View step" at bounding box center [848, 251] width 37 height 14
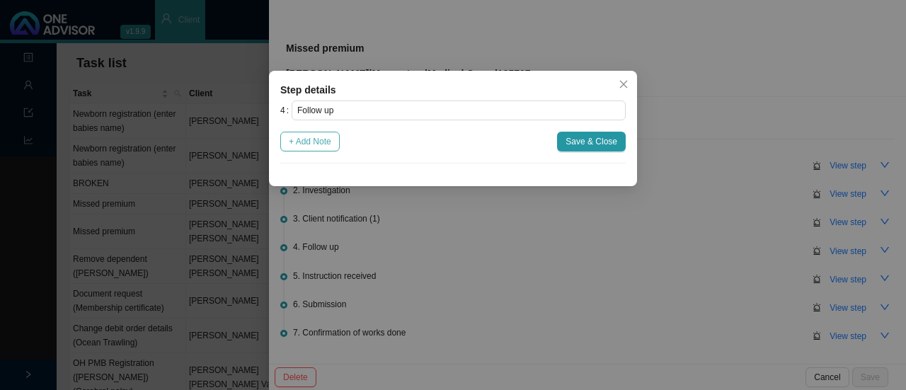
click at [318, 132] on button "+ Add Note" at bounding box center [309, 142] width 59 height 20
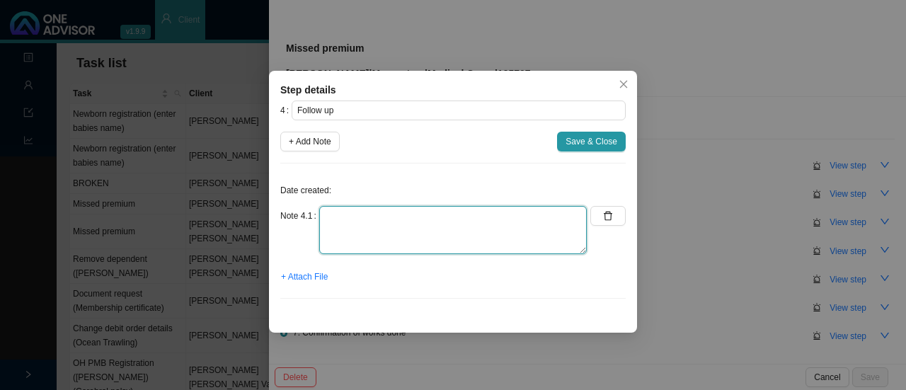
click at [351, 217] on textarea at bounding box center [453, 230] width 268 height 48
type textarea "Cannot get hold of client Email & calls fail"
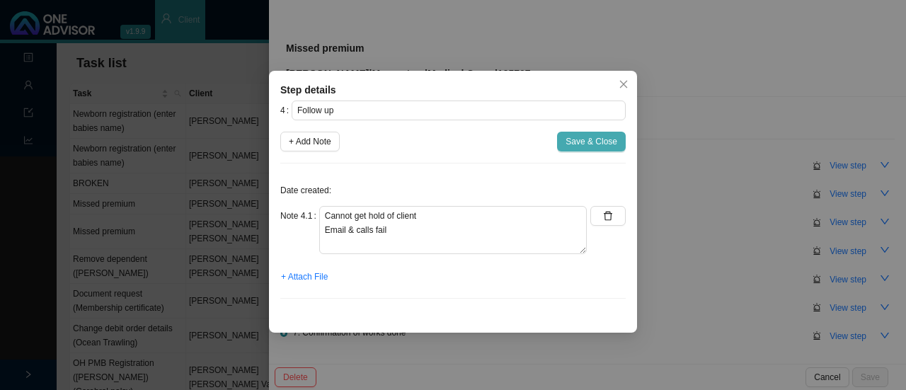
click at [597, 137] on span "Save & Close" at bounding box center [592, 142] width 52 height 14
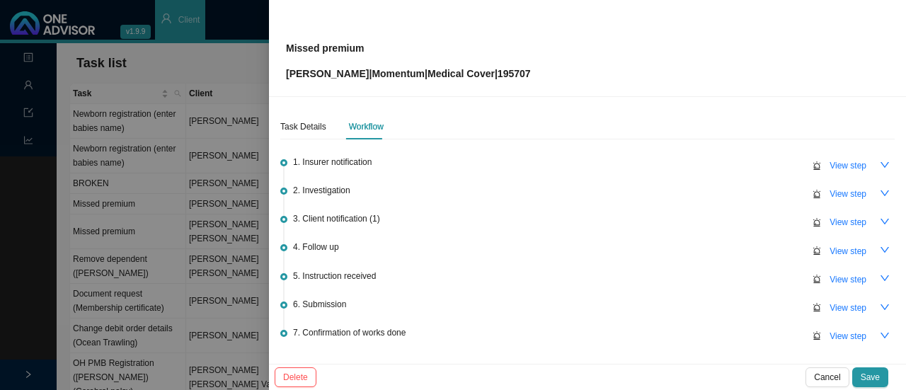
scroll to position [90, 0]
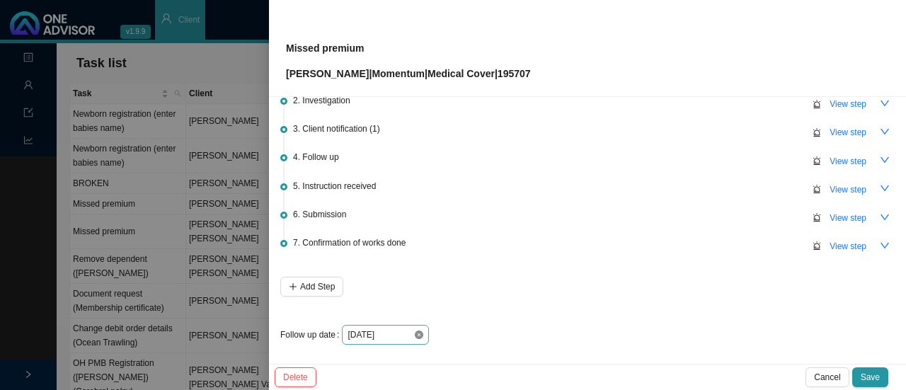
click at [416, 335] on icon "close-circle" at bounding box center [419, 335] width 8 height 8
click at [420, 329] on div at bounding box center [386, 335] width 76 height 14
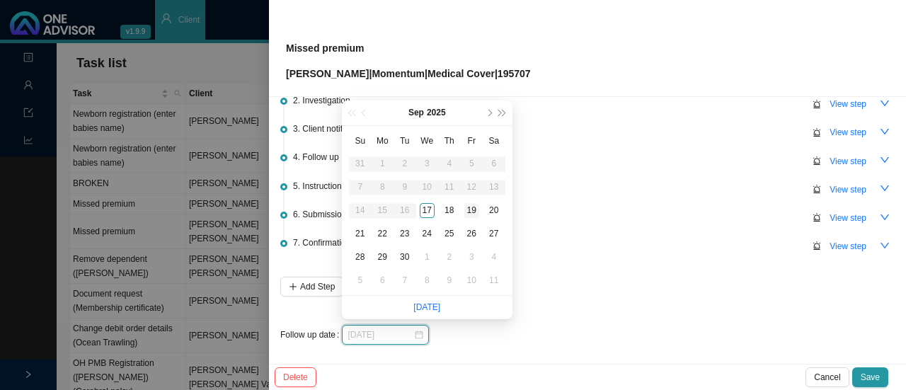
type input "[DATE]"
click at [470, 208] on div "19" at bounding box center [472, 210] width 15 height 15
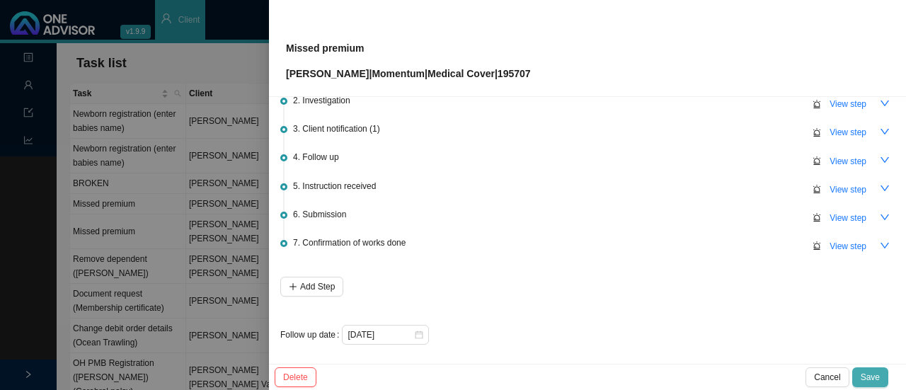
click at [868, 370] on button "Save" at bounding box center [871, 378] width 36 height 20
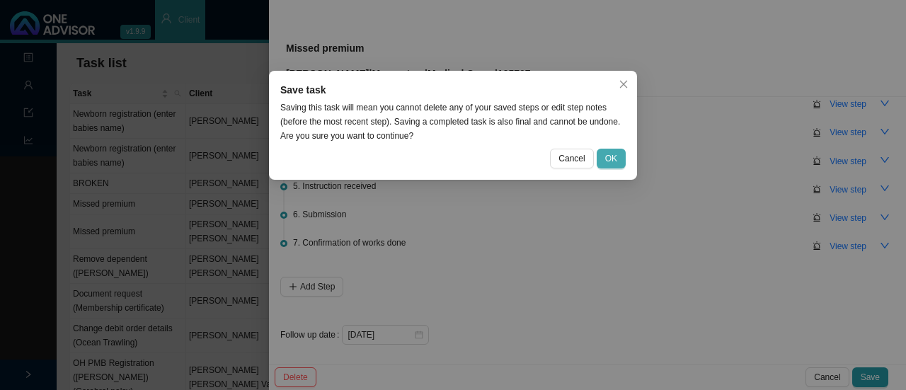
click at [613, 157] on span "OK" at bounding box center [611, 159] width 12 height 14
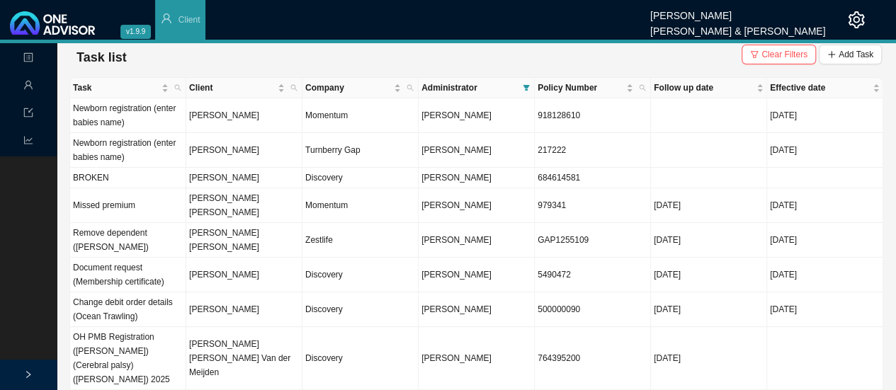
scroll to position [0, 0]
